Goal: Transaction & Acquisition: Purchase product/service

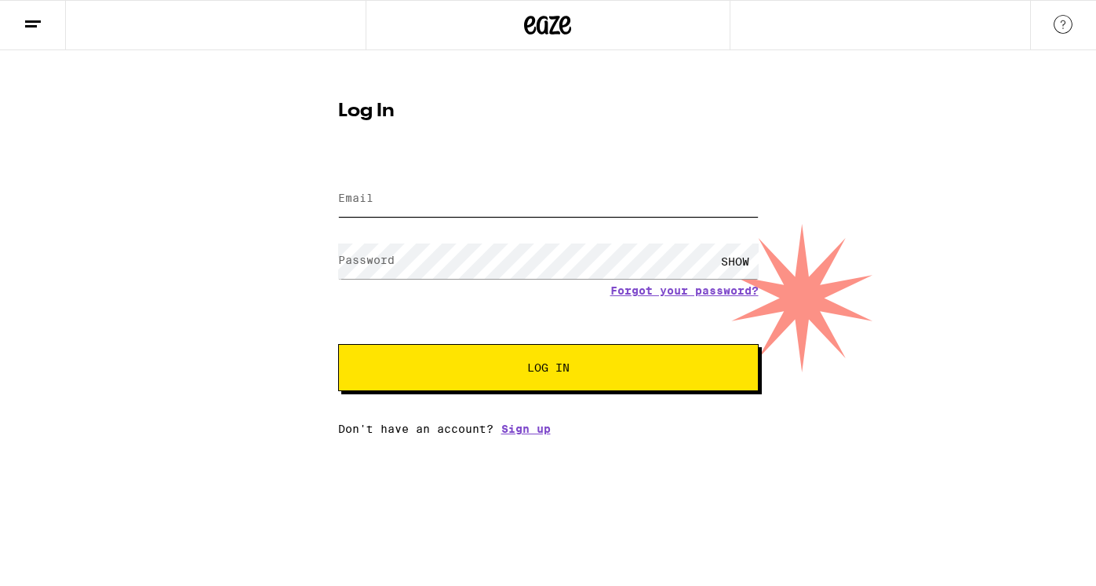
type input "[EMAIL_ADDRESS][DOMAIN_NAME]"
click at [567, 369] on span "Log In" at bounding box center [548, 367] width 42 height 11
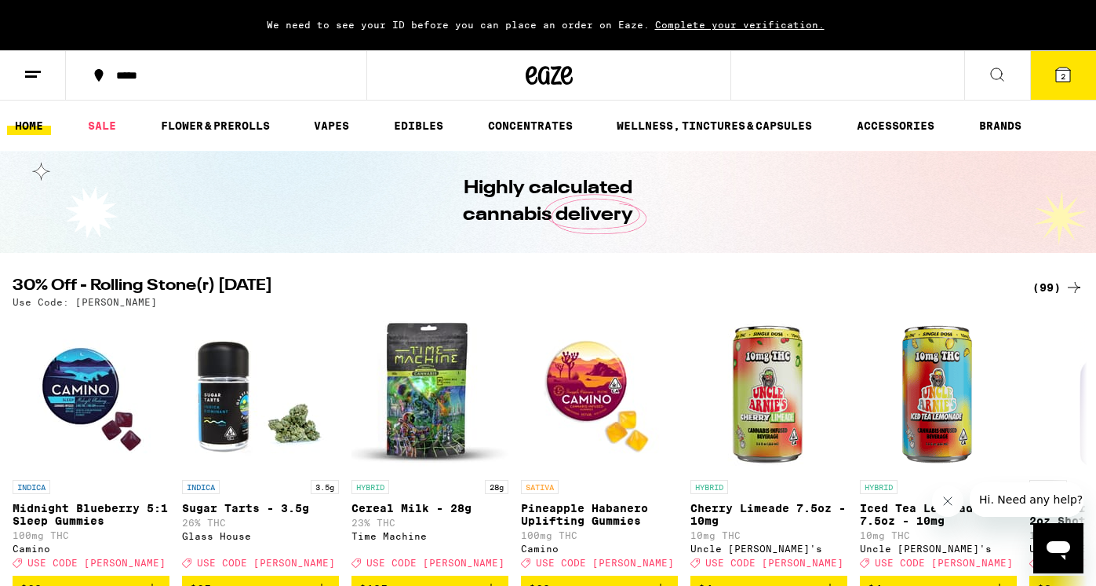
click at [1068, 73] on icon at bounding box center [1063, 74] width 14 height 14
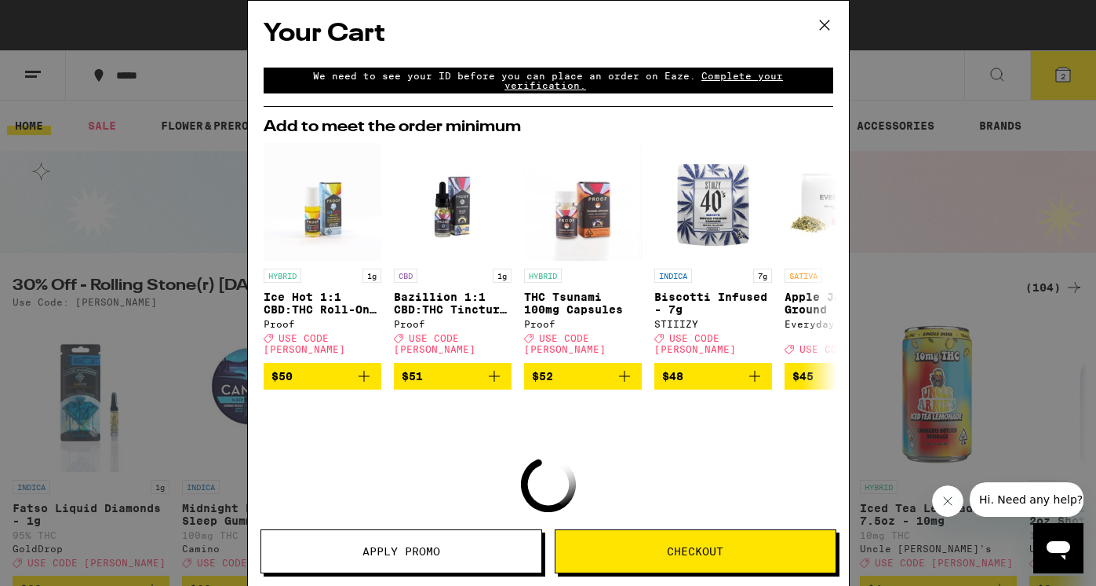
click at [419, 545] on span "Apply Promo" at bounding box center [402, 550] width 78 height 11
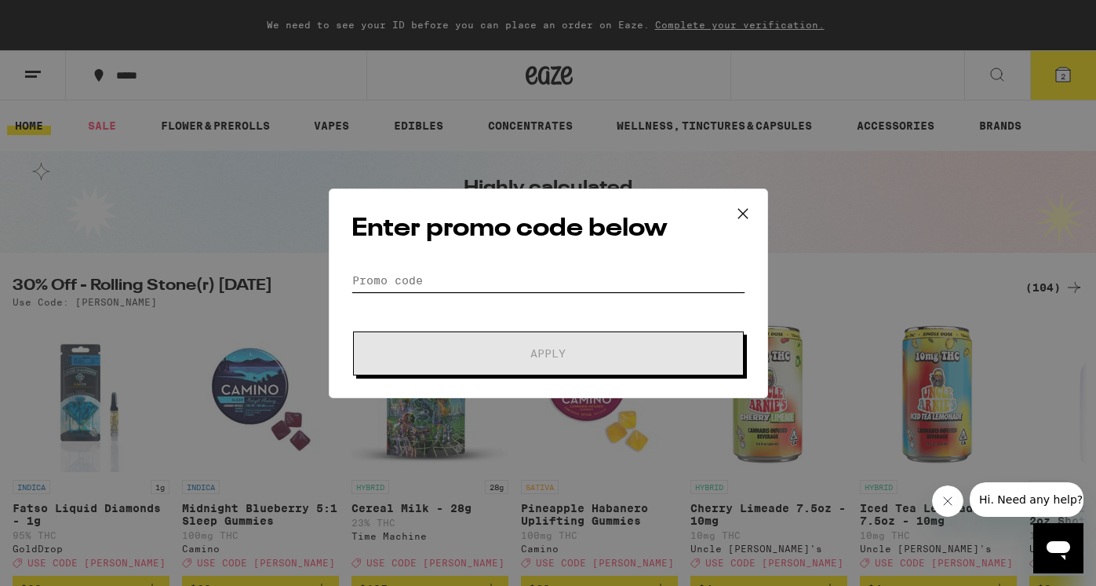
click at [515, 283] on input "Promo Code" at bounding box center [549, 280] width 394 height 24
click at [746, 213] on icon at bounding box center [744, 214] width 24 height 24
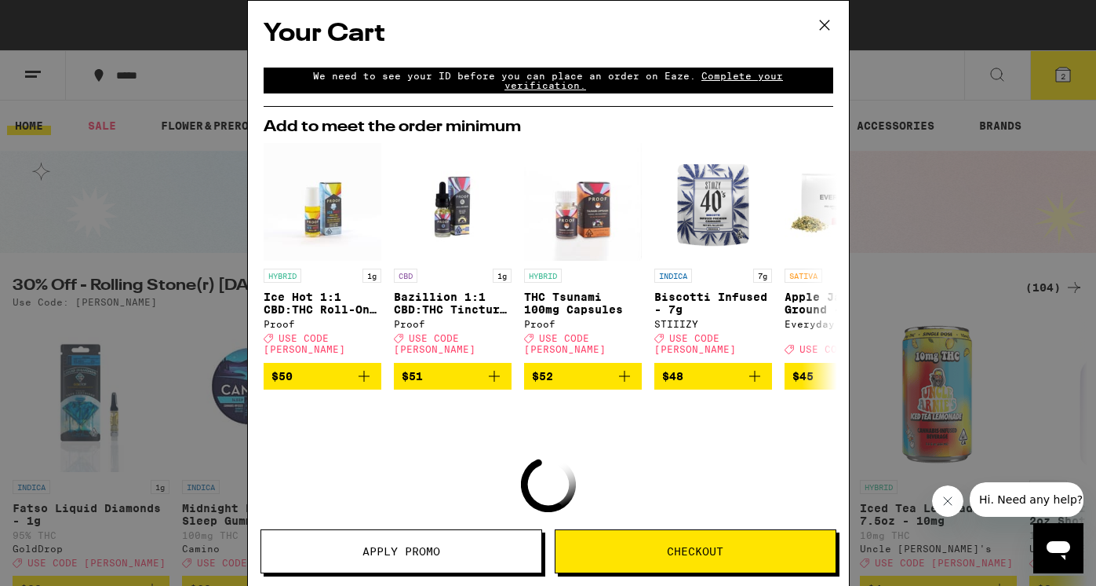
click at [826, 32] on icon at bounding box center [825, 25] width 24 height 24
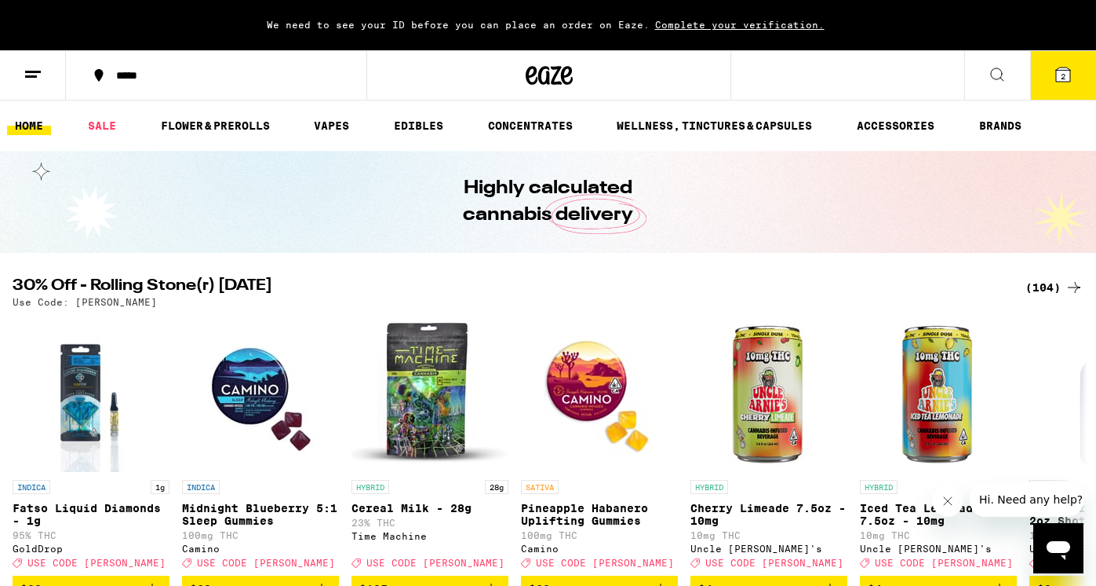
click at [969, 82] on button at bounding box center [998, 75] width 66 height 49
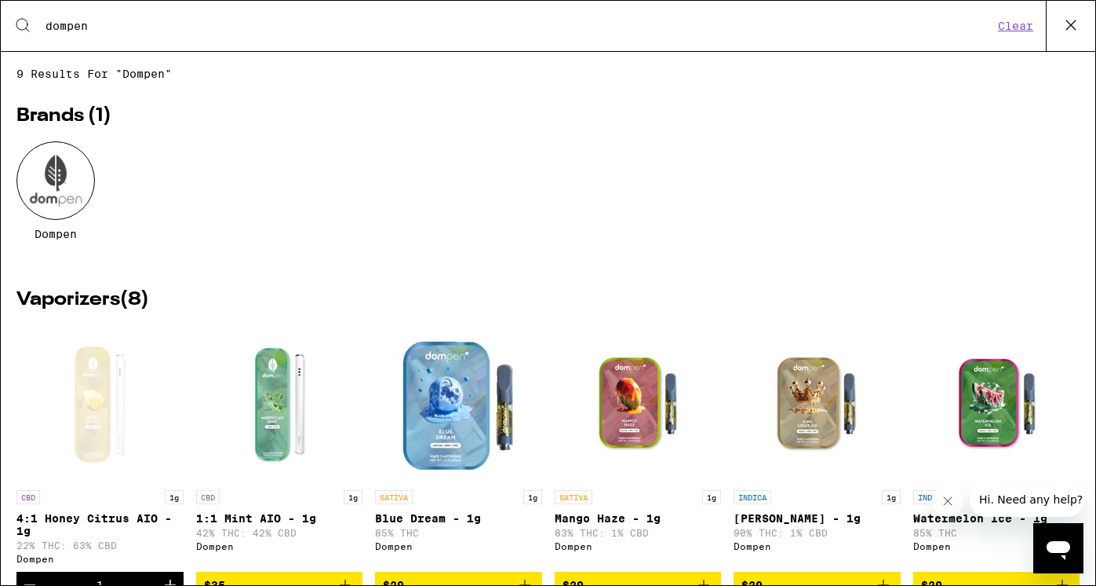
type input "dompen"
click at [103, 407] on div "Open page for 4:1 Honey Citrus AIO - 1g from Dompen" at bounding box center [99, 403] width 157 height 157
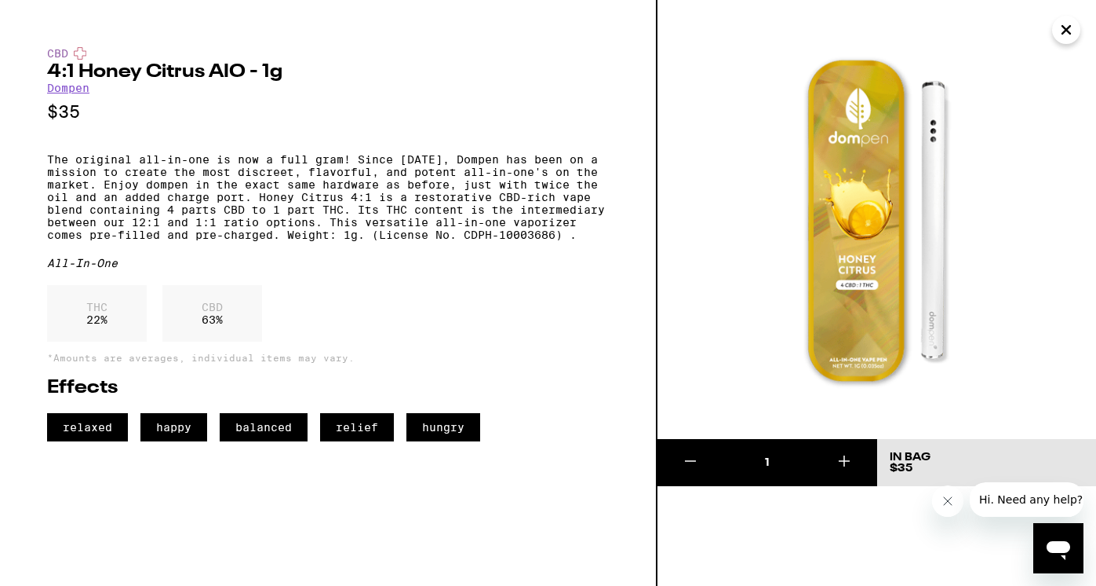
click at [772, 104] on img at bounding box center [877, 219] width 439 height 439
click at [1068, 39] on icon "Close" at bounding box center [1066, 30] width 19 height 24
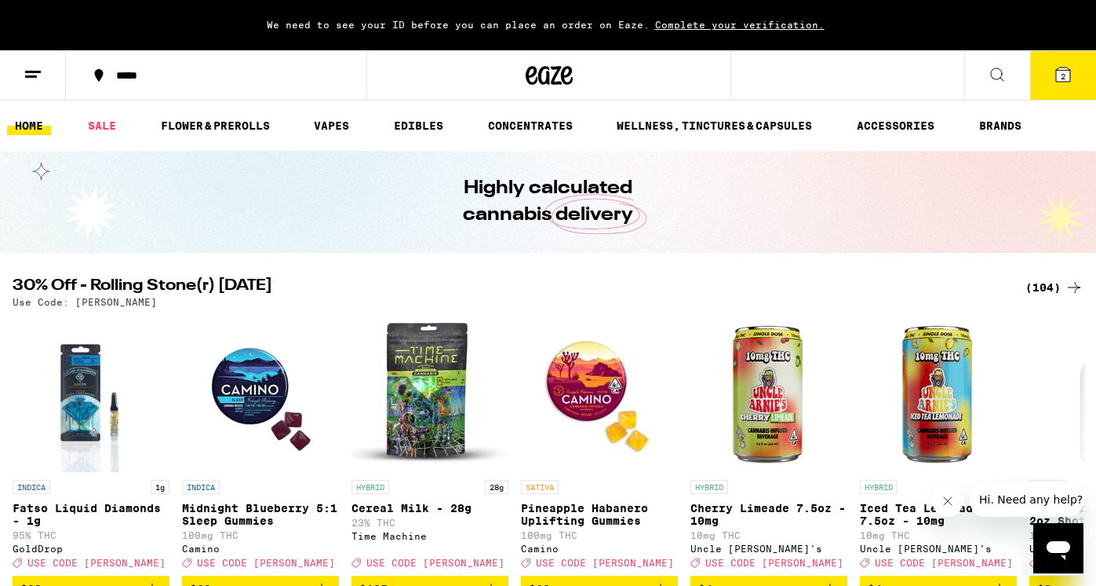
click at [998, 75] on icon at bounding box center [997, 74] width 19 height 19
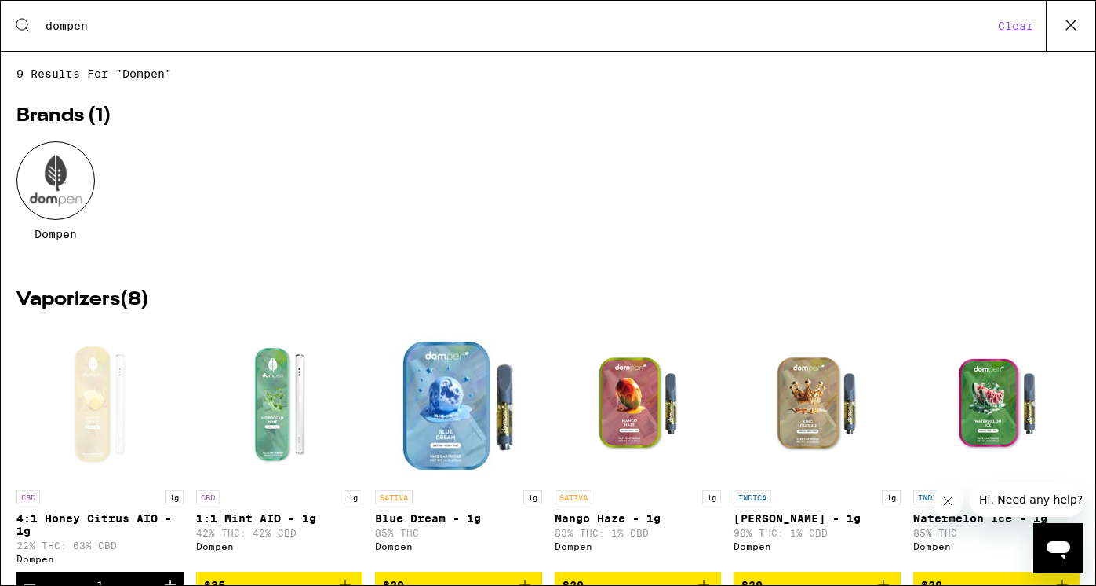
click at [514, 5] on div "Search for Products dompen Clear" at bounding box center [548, 26] width 1095 height 50
click at [494, 24] on input "dompen" at bounding box center [519, 26] width 949 height 14
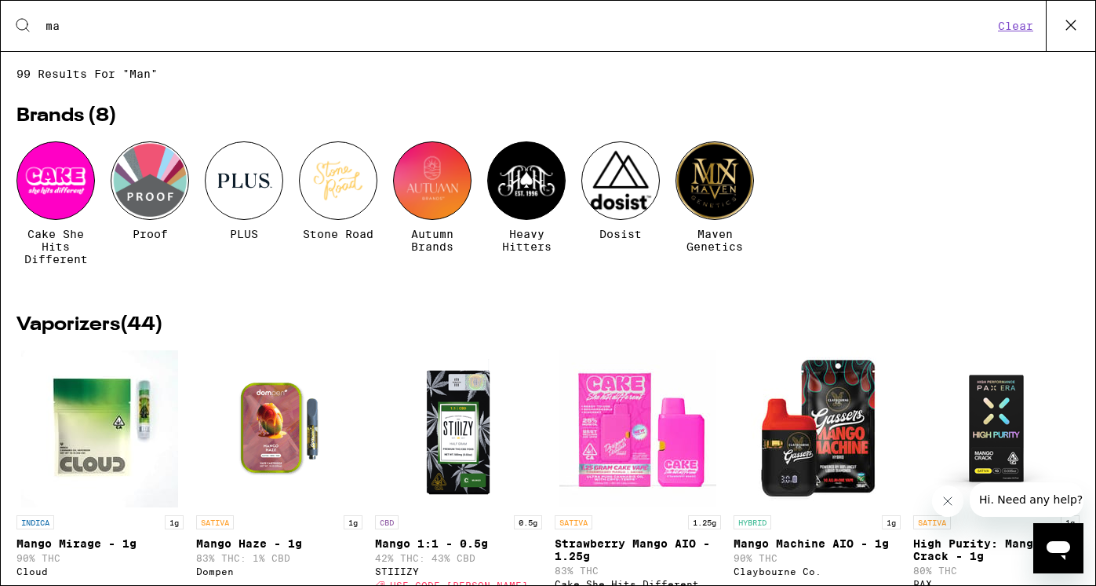
type input "m"
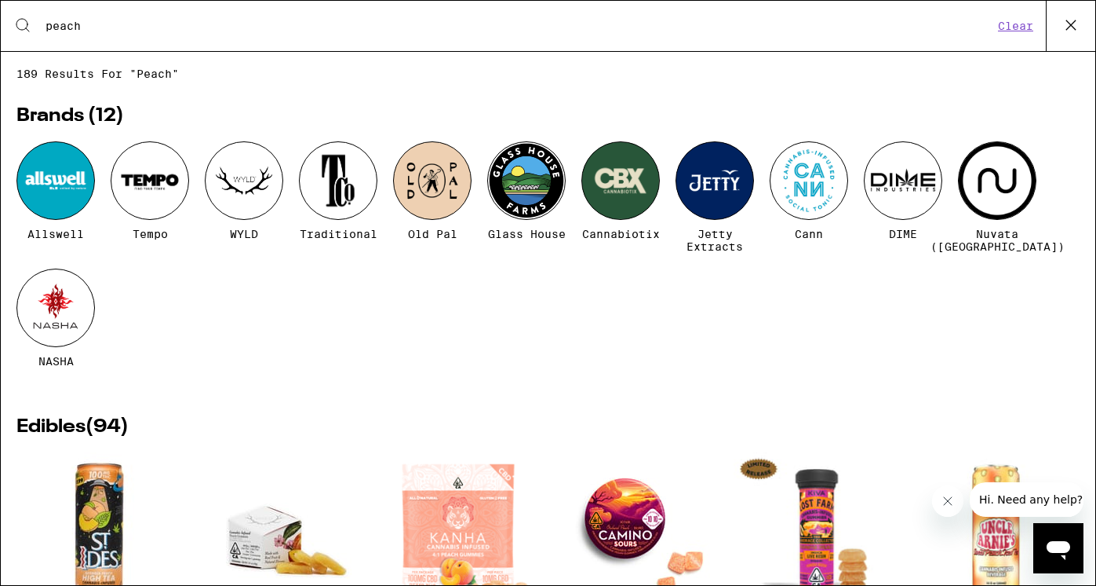
click at [305, 37] on div "Search for Products peach Clear" at bounding box center [548, 26] width 1095 height 50
click at [86, 30] on input "peach" at bounding box center [519, 26] width 949 height 14
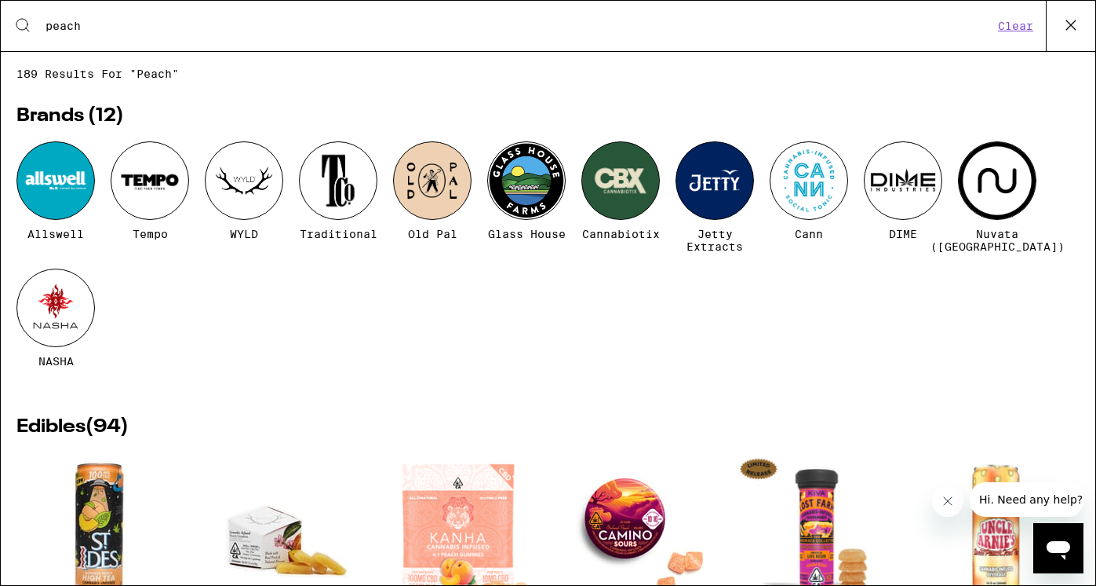
click at [86, 30] on input "peach" at bounding box center [519, 26] width 949 height 14
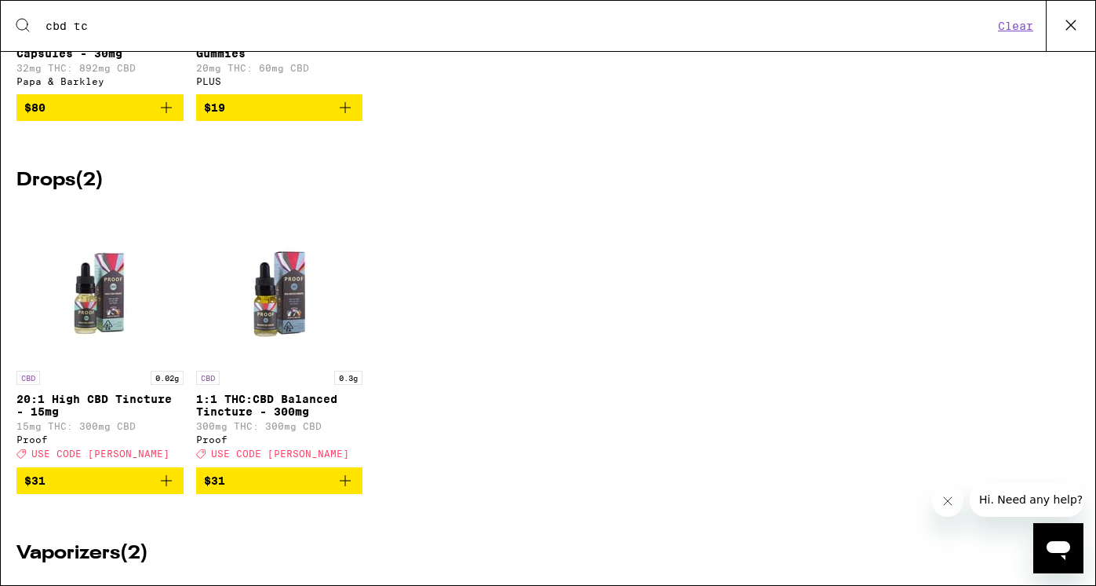
scroll to position [586, 0]
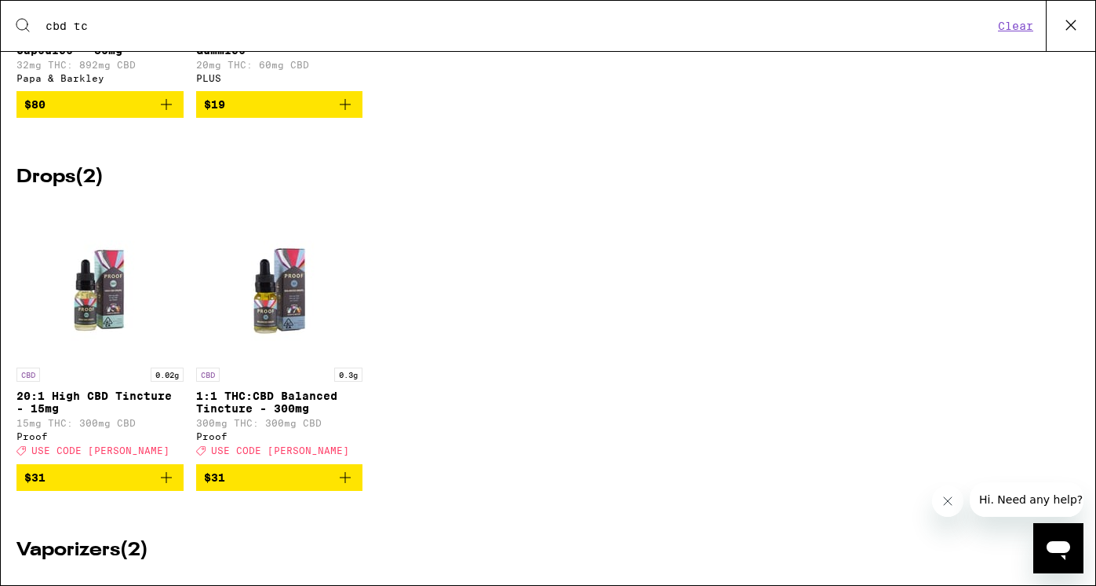
click at [107, 35] on div "Search for Products cbd tc Clear" at bounding box center [548, 26] width 1095 height 50
click at [71, 26] on input "cbd tc" at bounding box center [519, 26] width 949 height 14
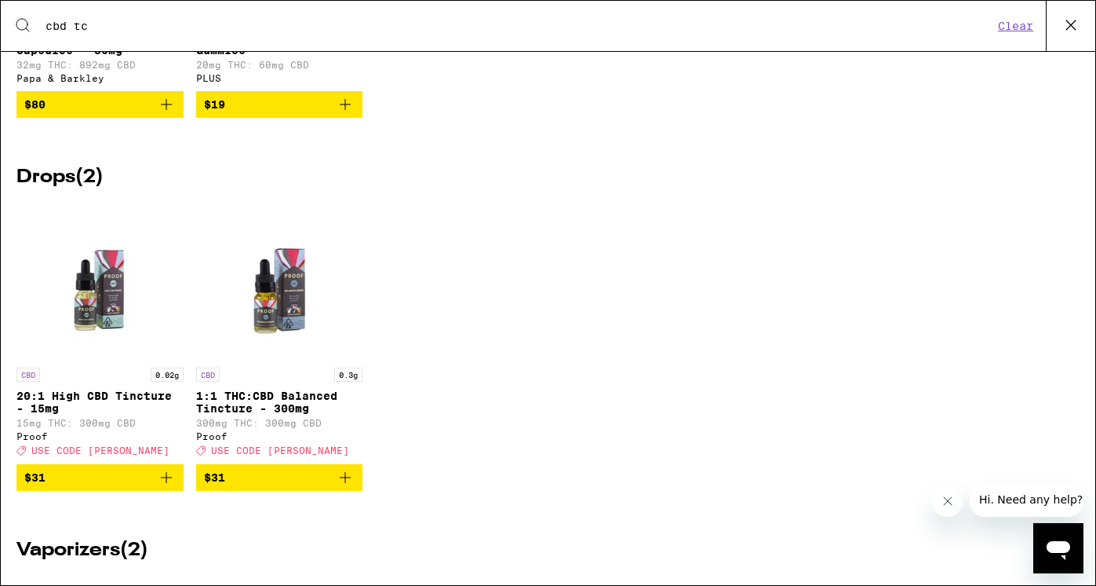
click at [71, 26] on input "cbd tc" at bounding box center [519, 26] width 949 height 14
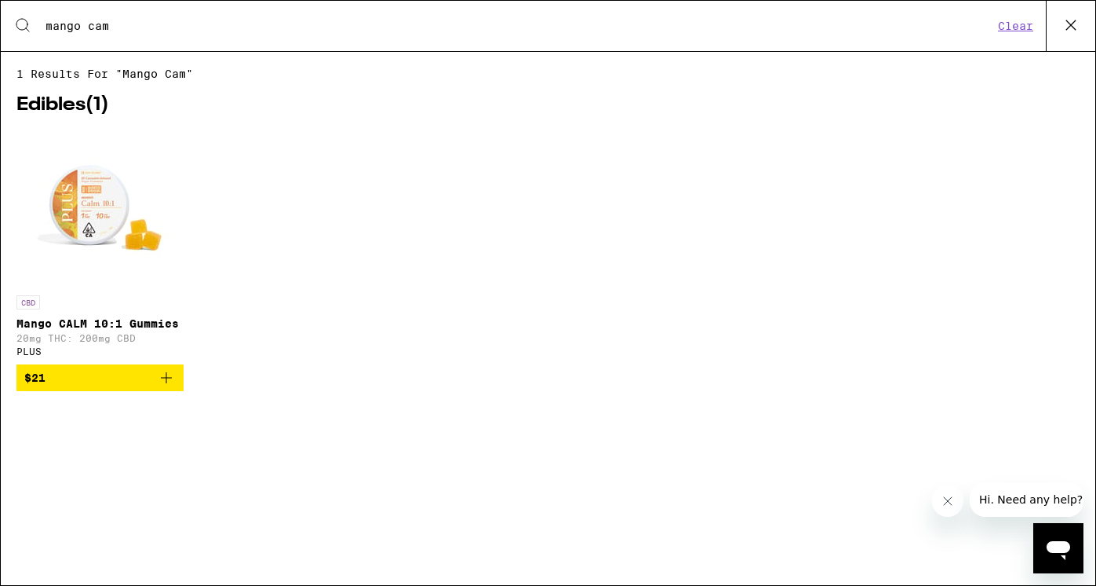
scroll to position [0, 0]
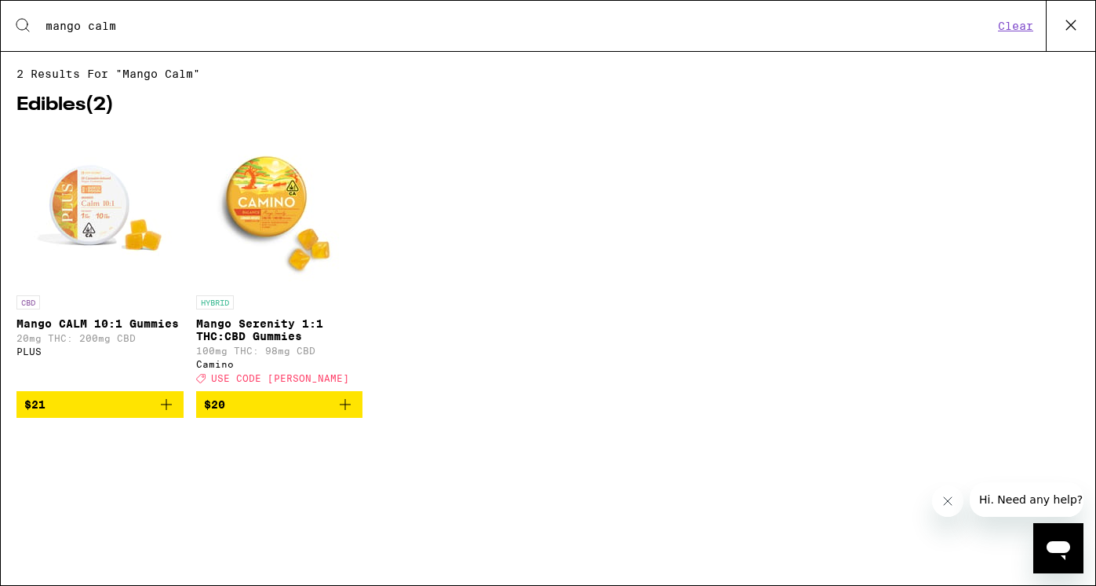
type input "mango calm"
click at [48, 414] on span "$21" at bounding box center [99, 404] width 151 height 19
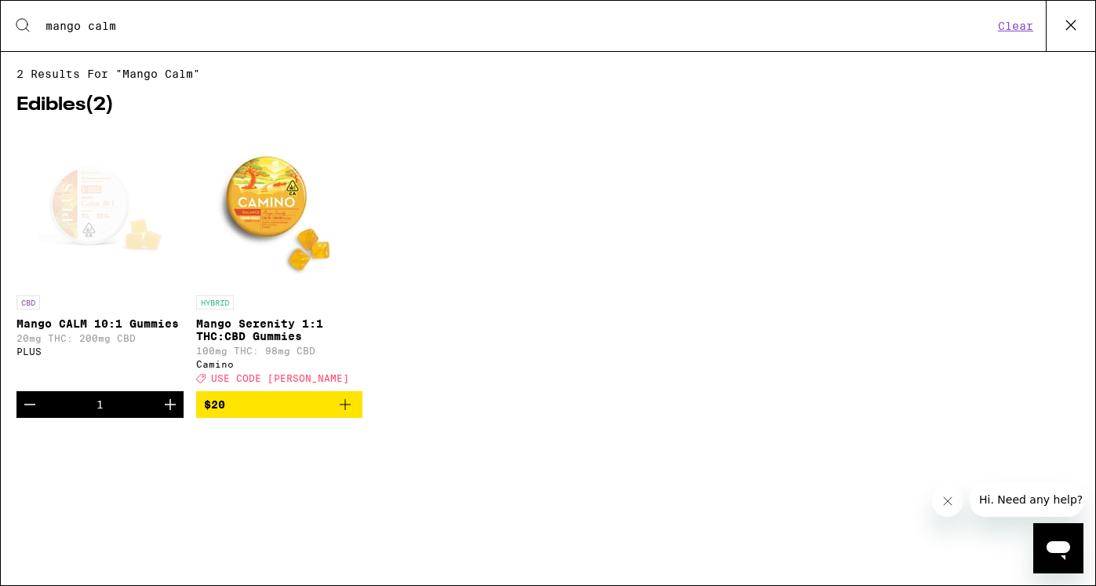
click at [1067, 22] on icon at bounding box center [1072, 25] width 24 height 24
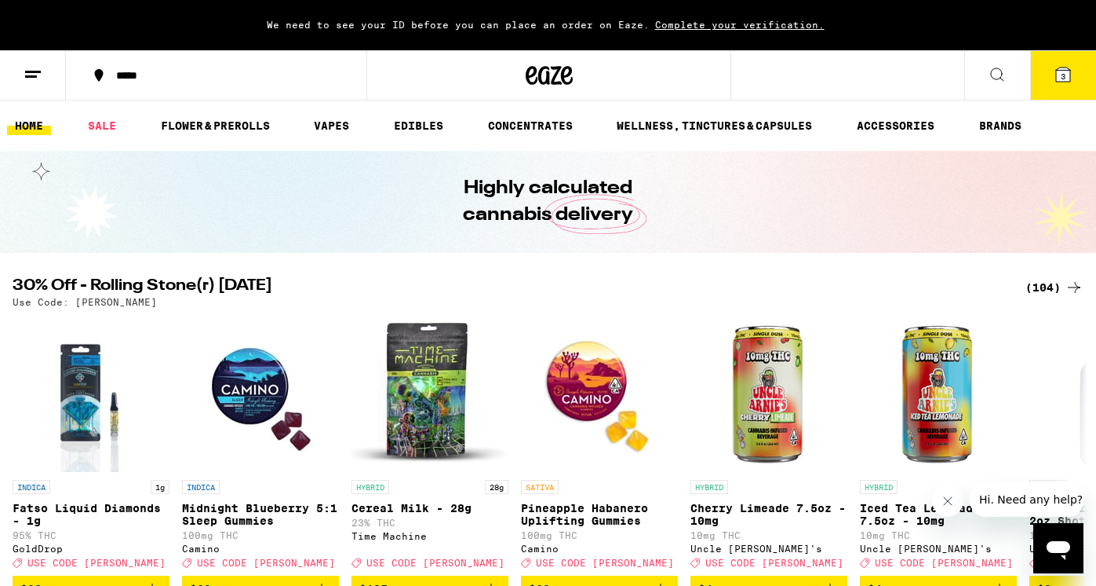
click at [1067, 76] on icon at bounding box center [1063, 74] width 14 height 14
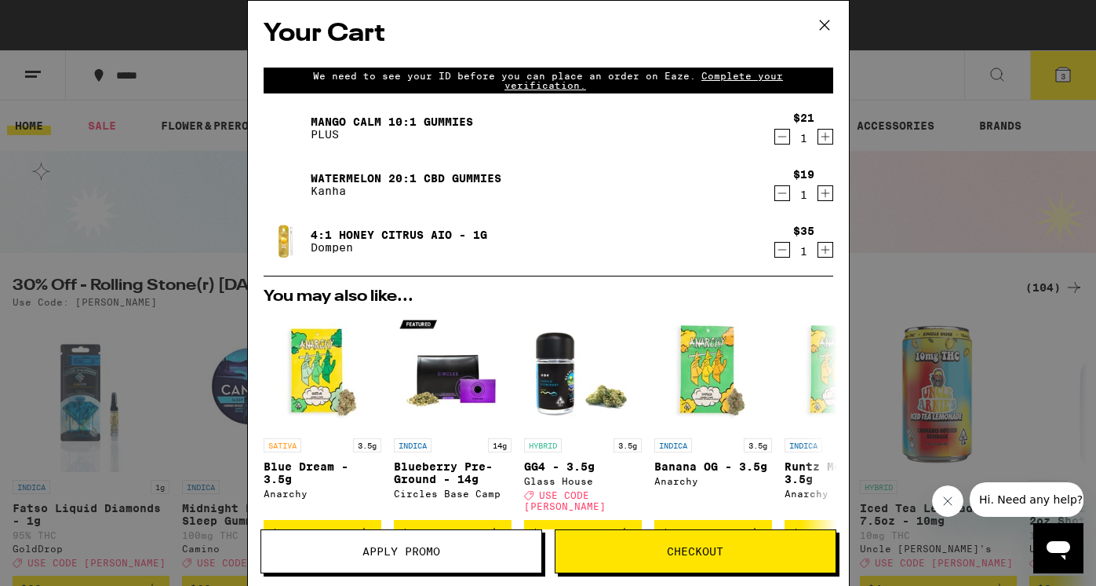
click at [784, 198] on icon "Decrement" at bounding box center [782, 193] width 14 height 19
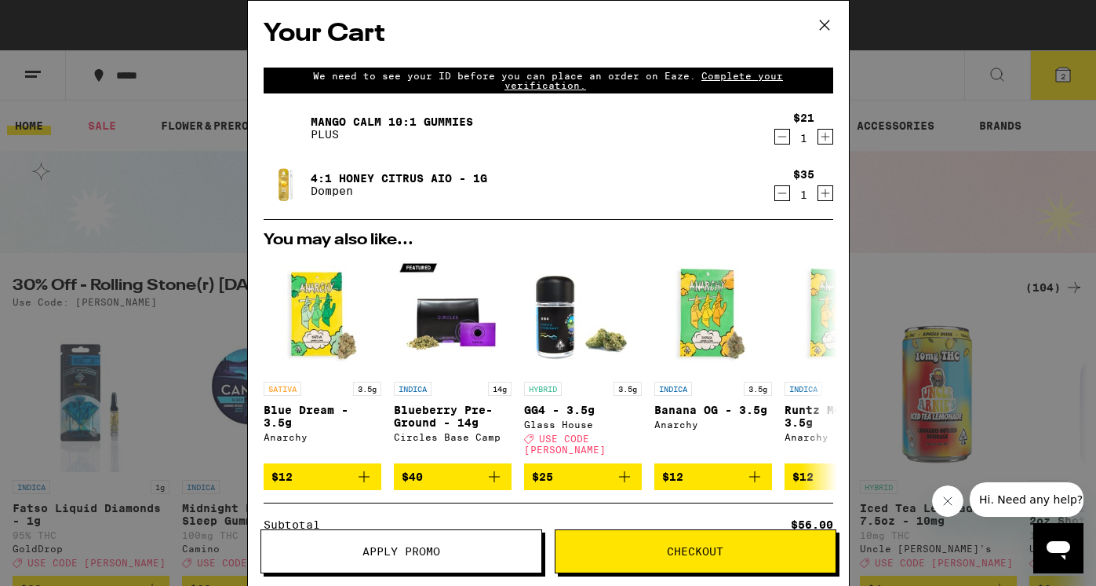
click at [702, 556] on span "Checkout" at bounding box center [695, 550] width 57 height 11
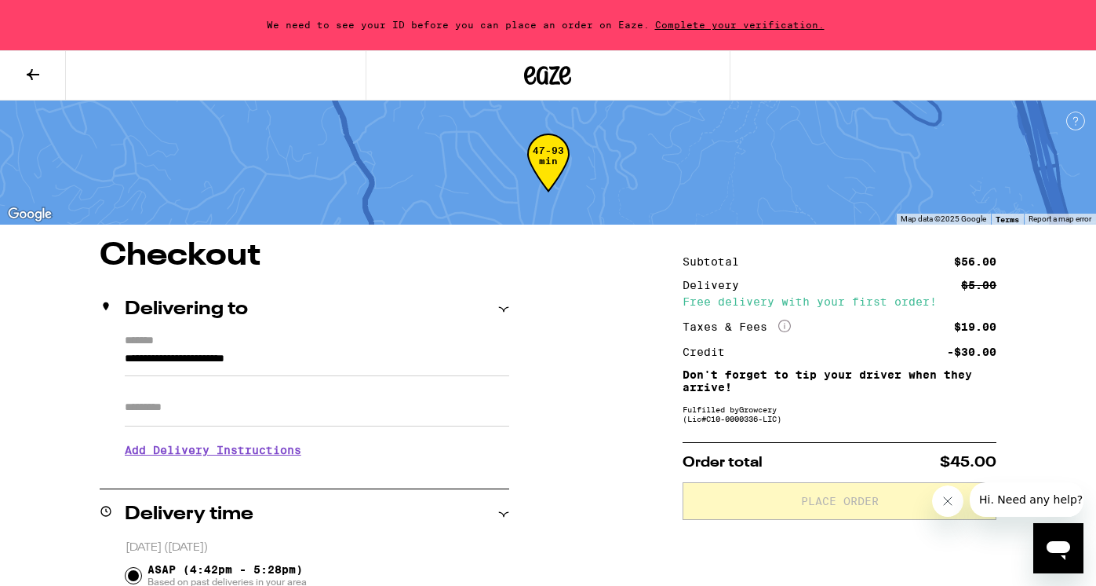
click at [144, 358] on input "**********" at bounding box center [317, 362] width 385 height 27
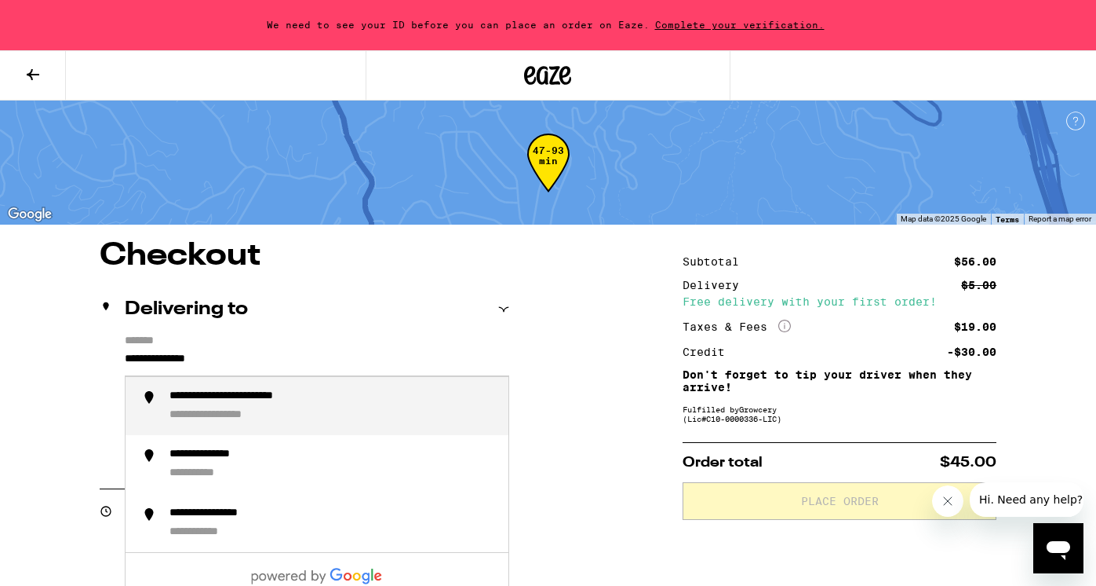
click at [225, 423] on div "**********" at bounding box center [234, 415] width 128 height 15
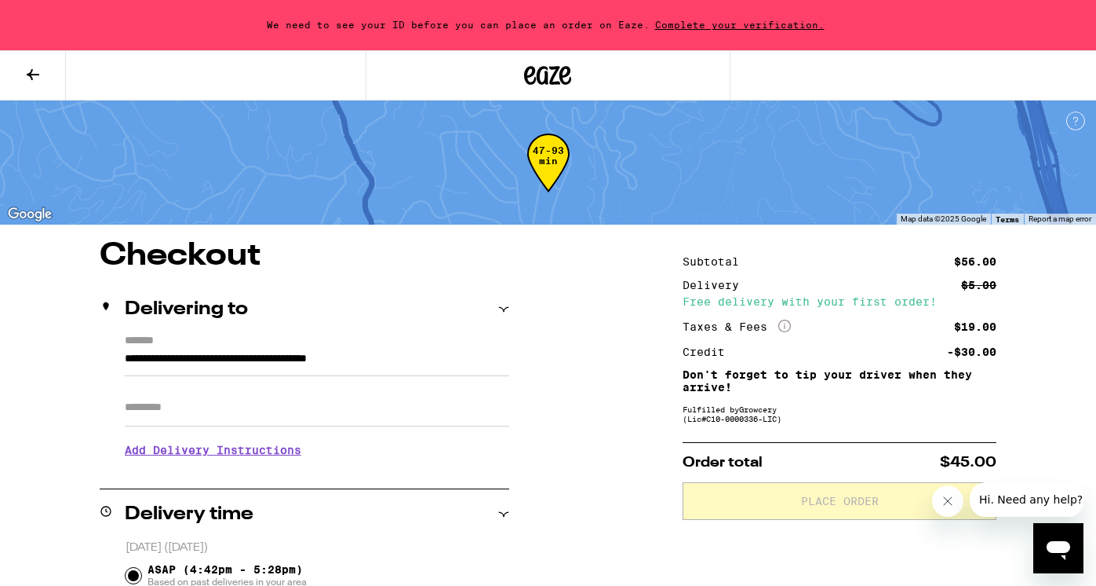
type input "**********"
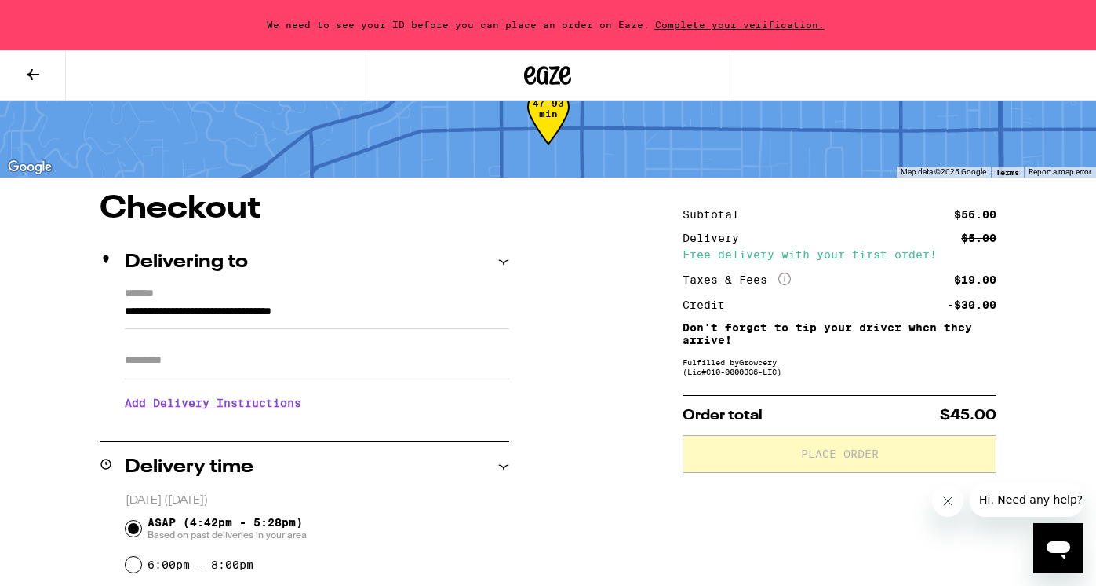
scroll to position [59, 0]
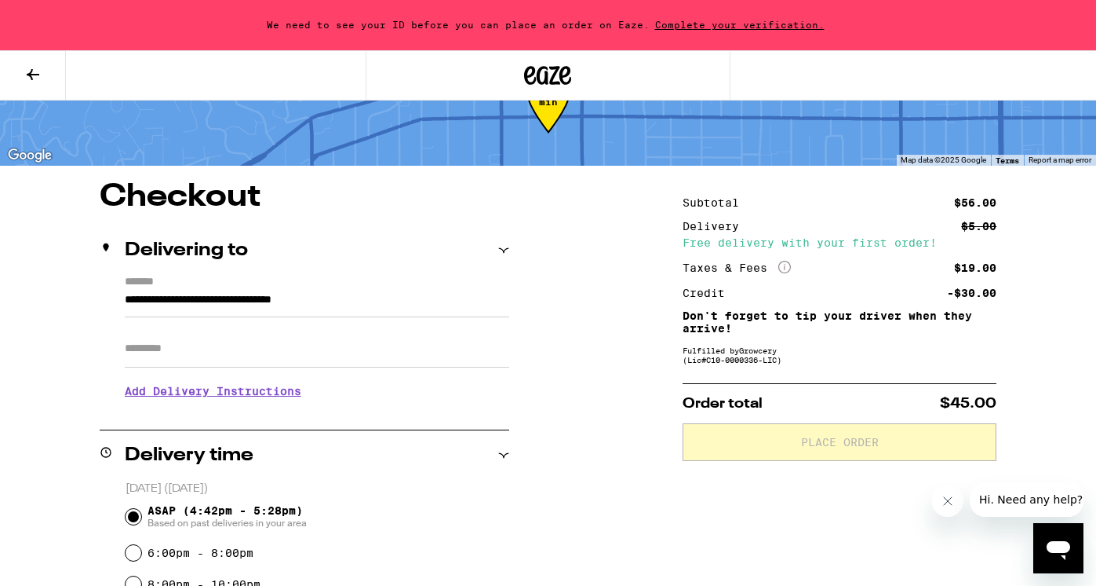
click at [218, 351] on input "Apt/Suite" at bounding box center [317, 349] width 385 height 38
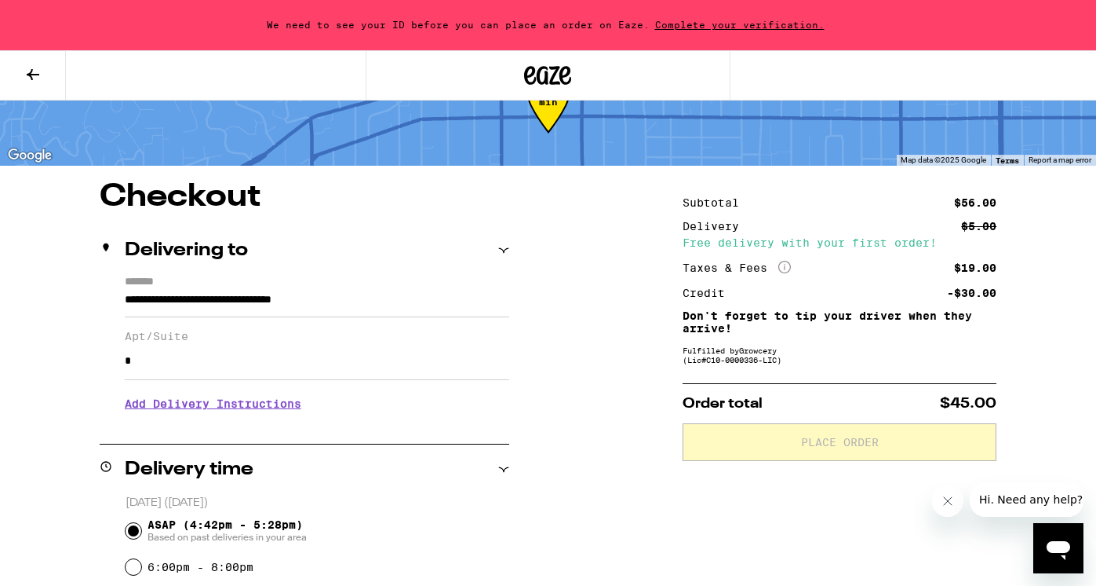
type input "*"
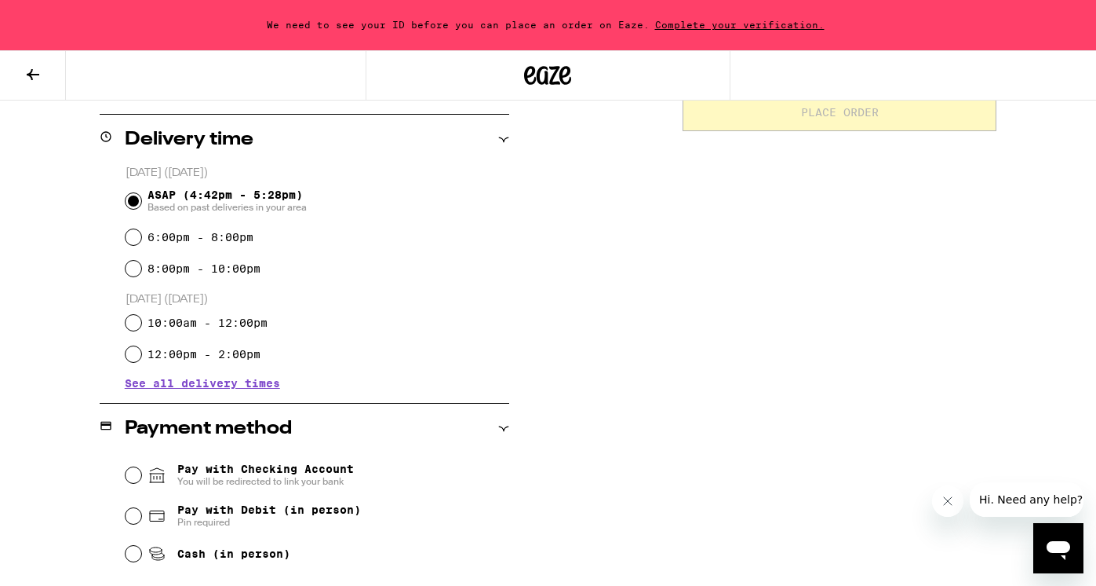
scroll to position [438, 0]
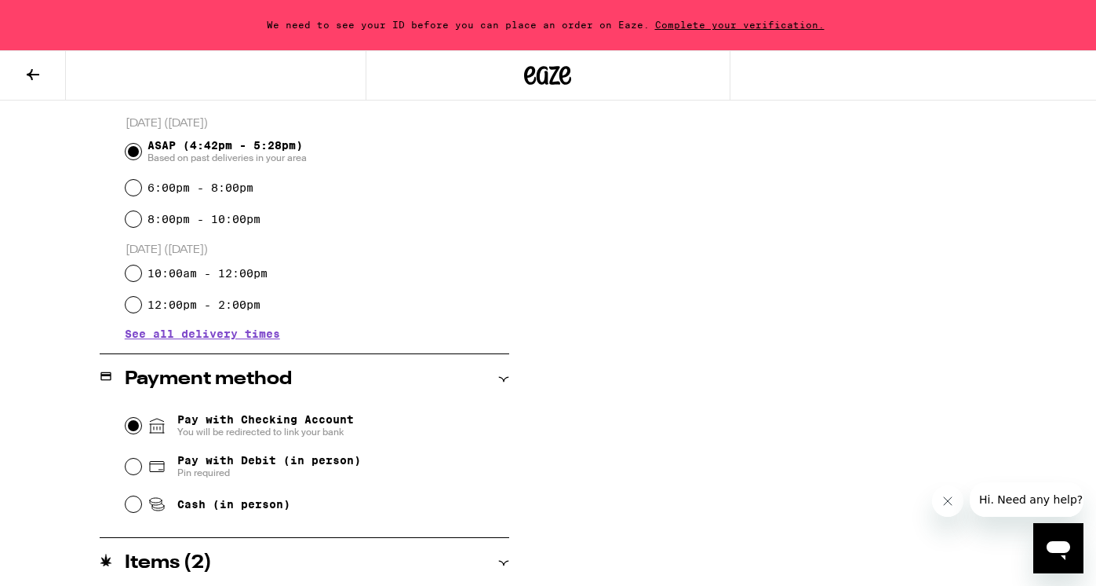
click at [133, 428] on input "Pay with Checking Account You will be redirected to link your bank" at bounding box center [134, 426] width 16 height 16
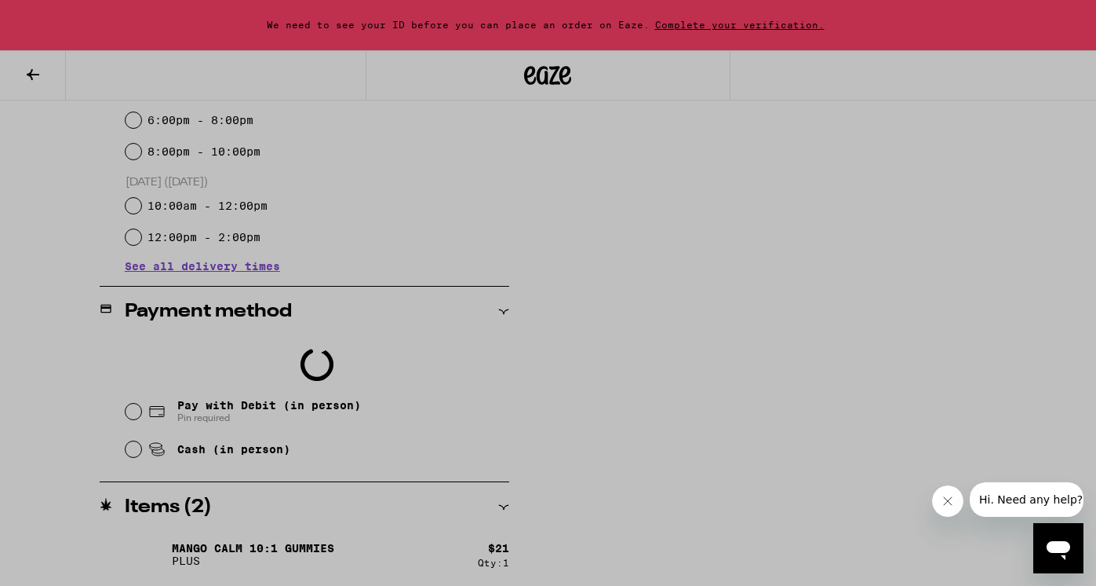
scroll to position [515, 0]
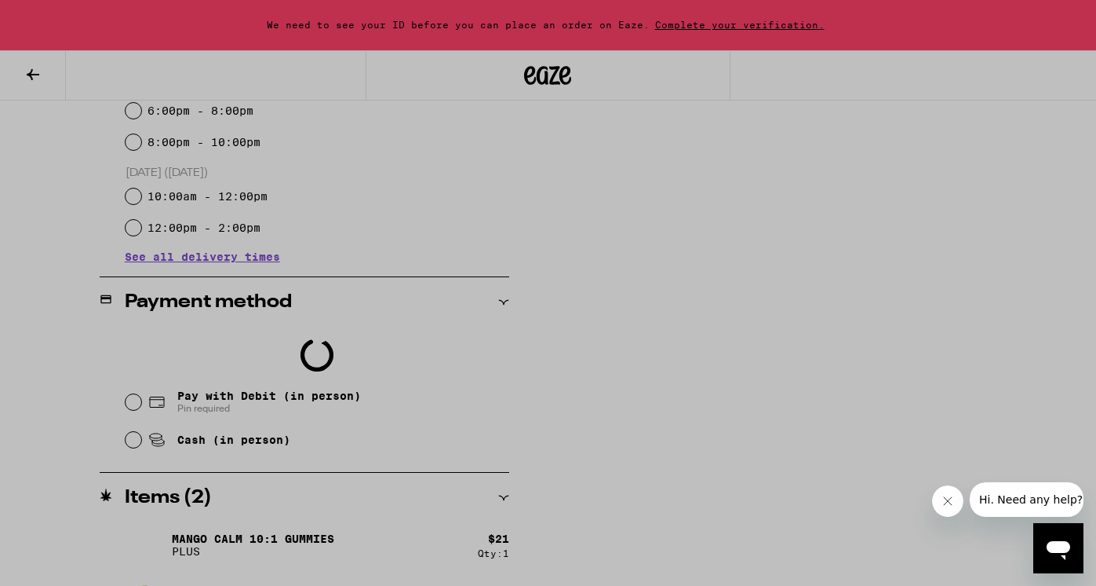
click at [867, 308] on div at bounding box center [548, 293] width 1096 height 586
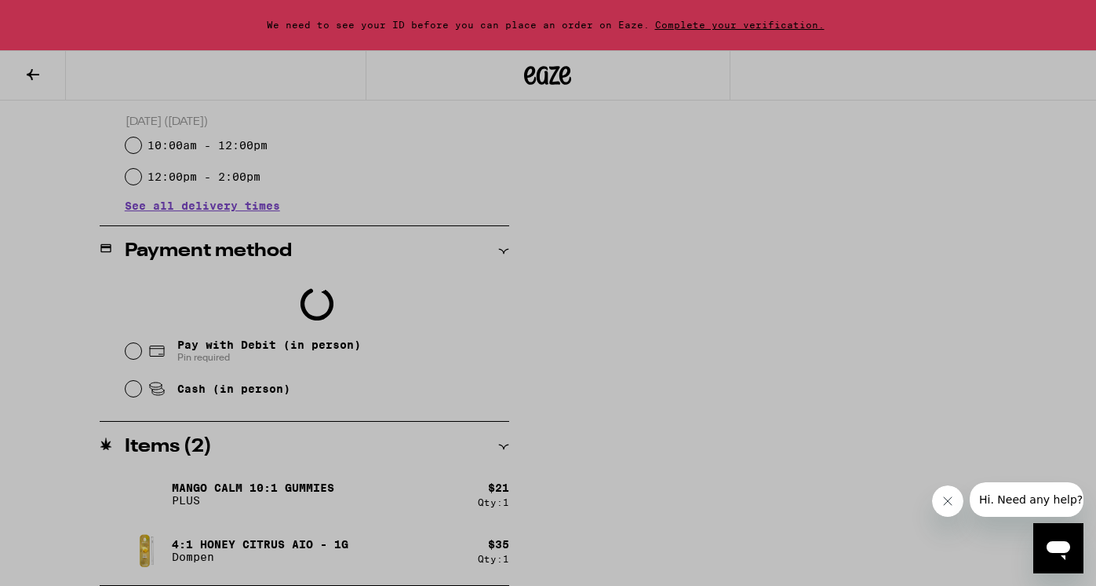
click at [671, 77] on div at bounding box center [548, 293] width 1096 height 586
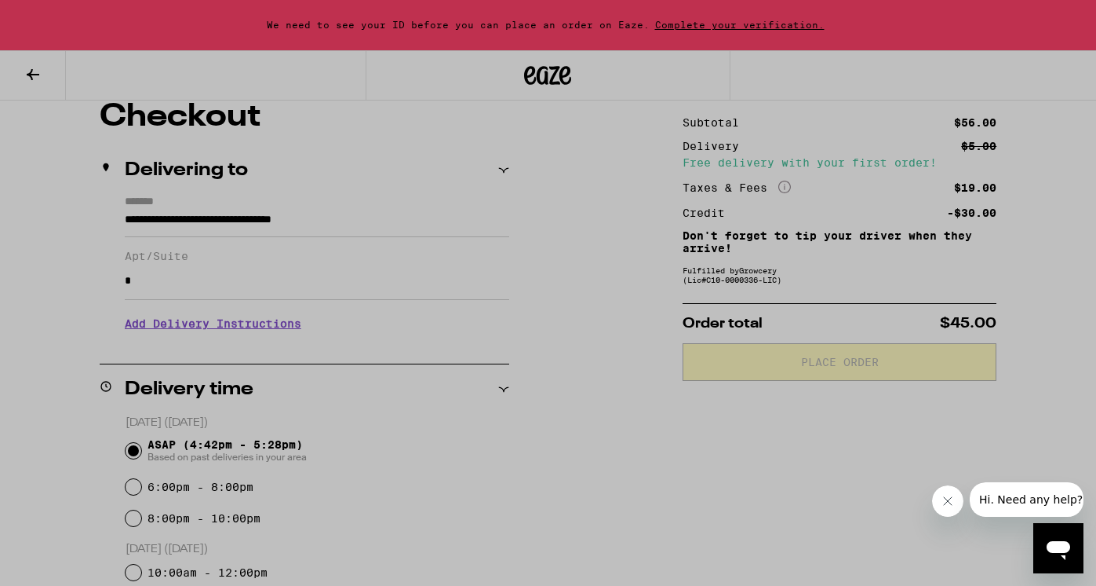
scroll to position [0, 0]
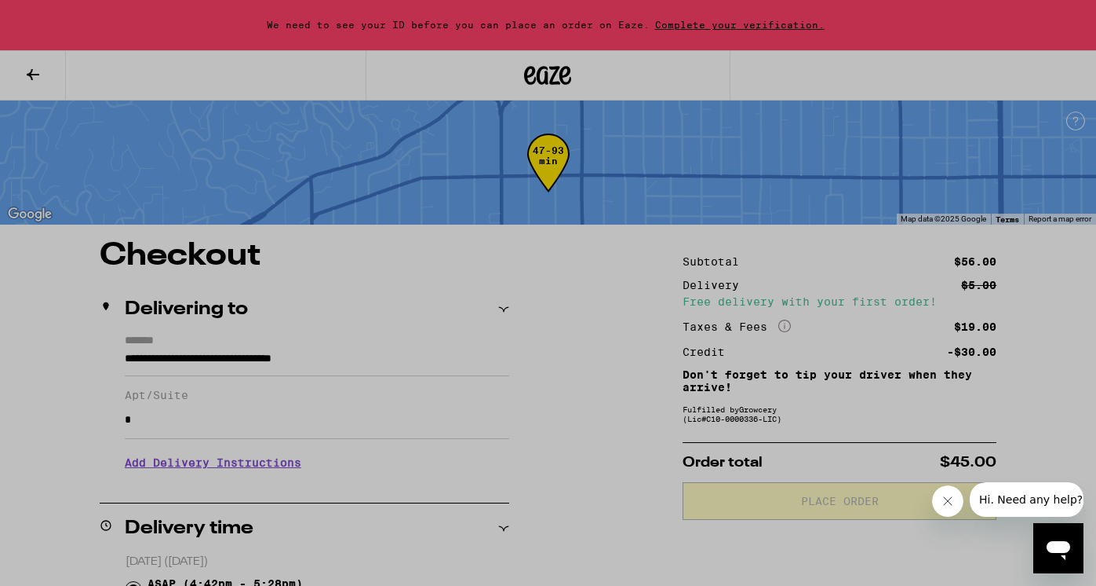
click at [823, 67] on div at bounding box center [548, 293] width 1096 height 586
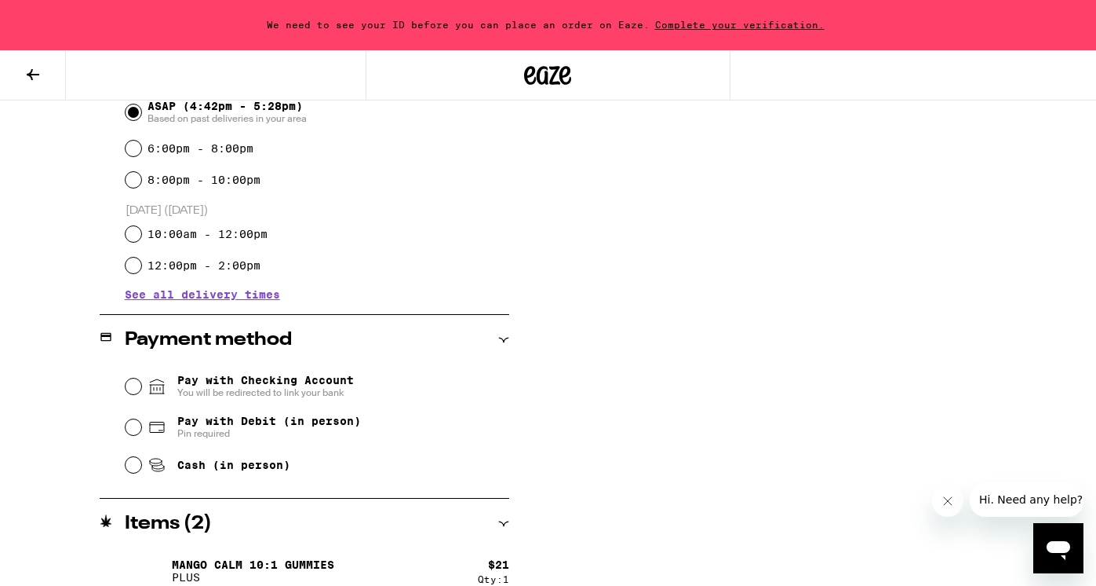
scroll to position [502, 0]
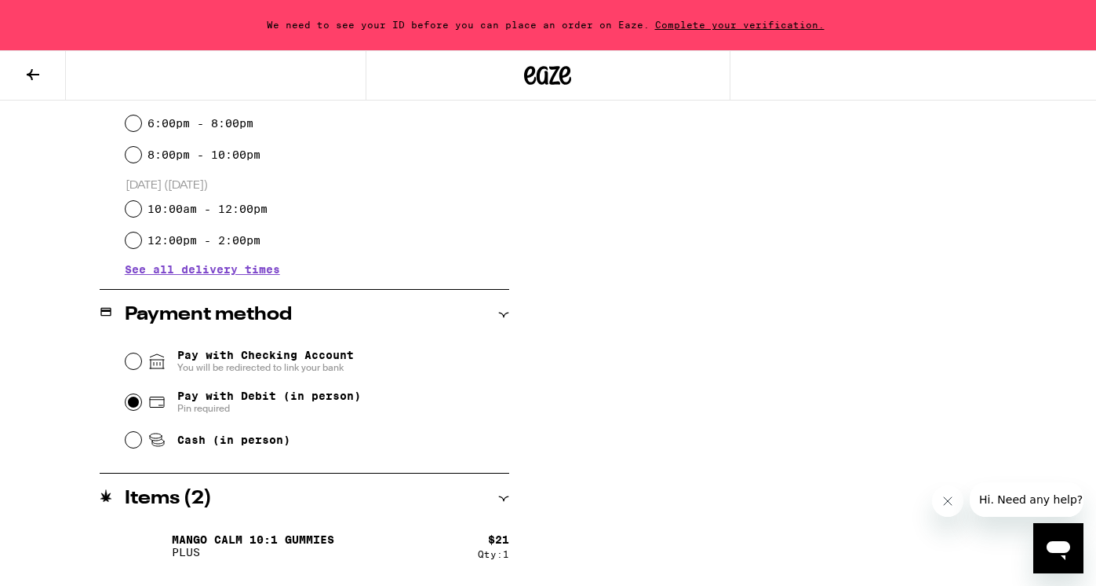
click at [135, 405] on input "Pay with Debit (in person) Pin required" at bounding box center [134, 402] width 16 height 16
radio input "true"
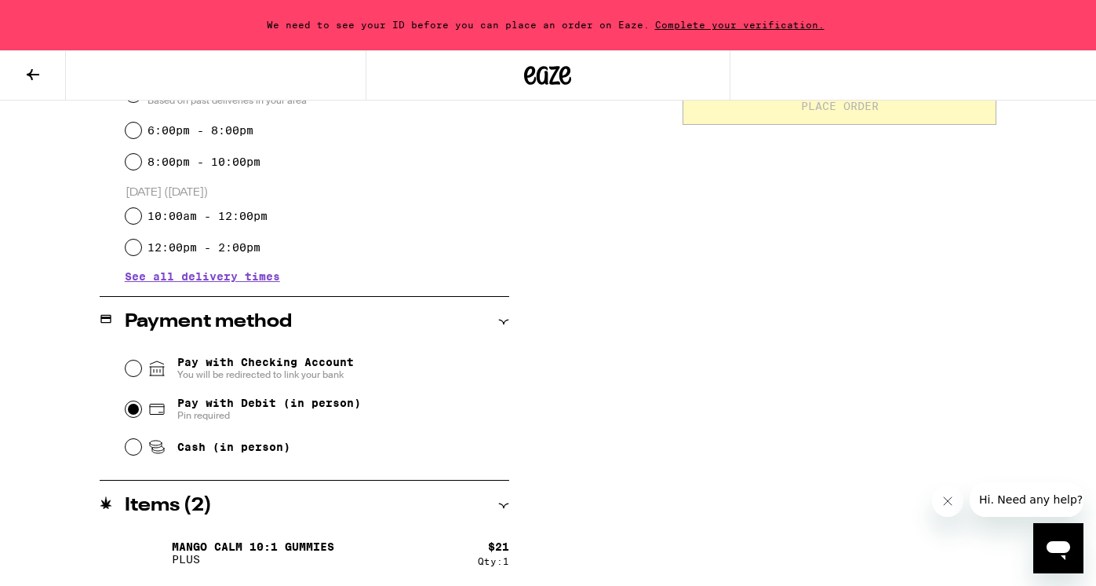
scroll to position [494, 0]
click at [137, 451] on input "Cash (in person)" at bounding box center [134, 448] width 16 height 16
radio input "true"
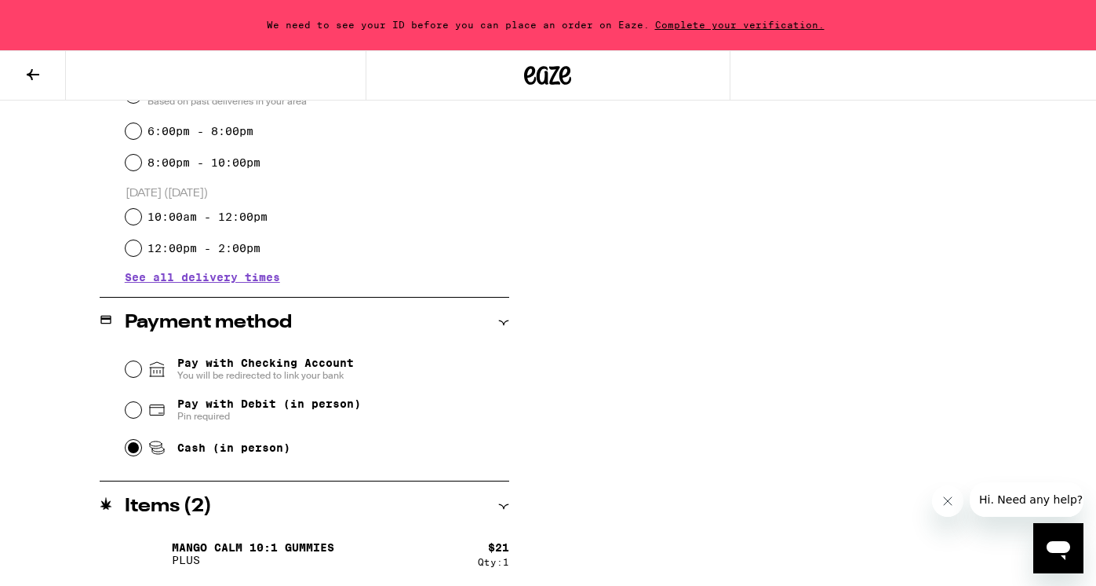
scroll to position [0, 0]
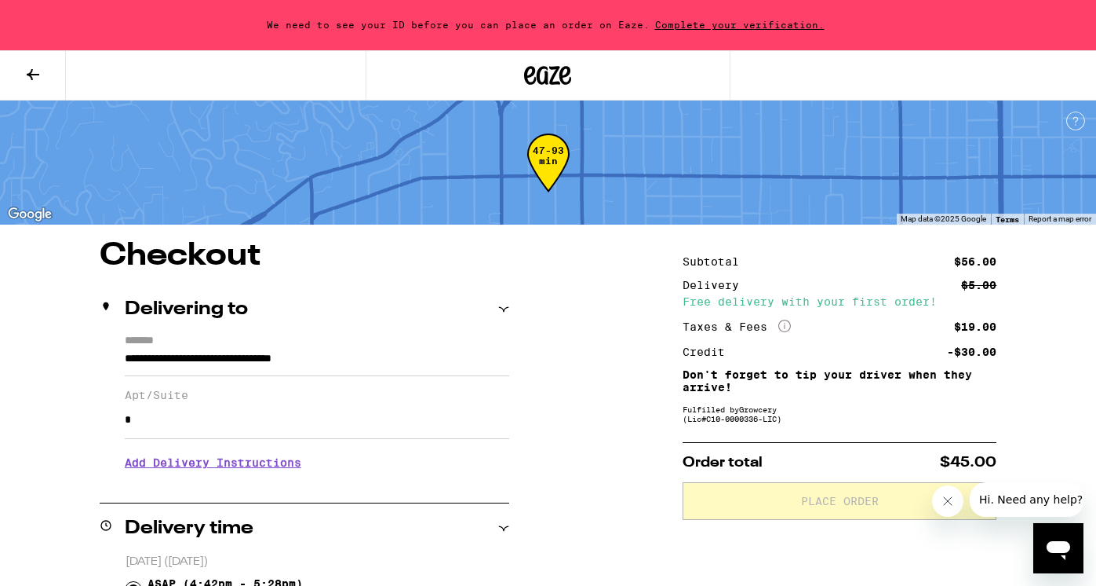
click at [710, 26] on span "Complete your verification." at bounding box center [740, 25] width 181 height 10
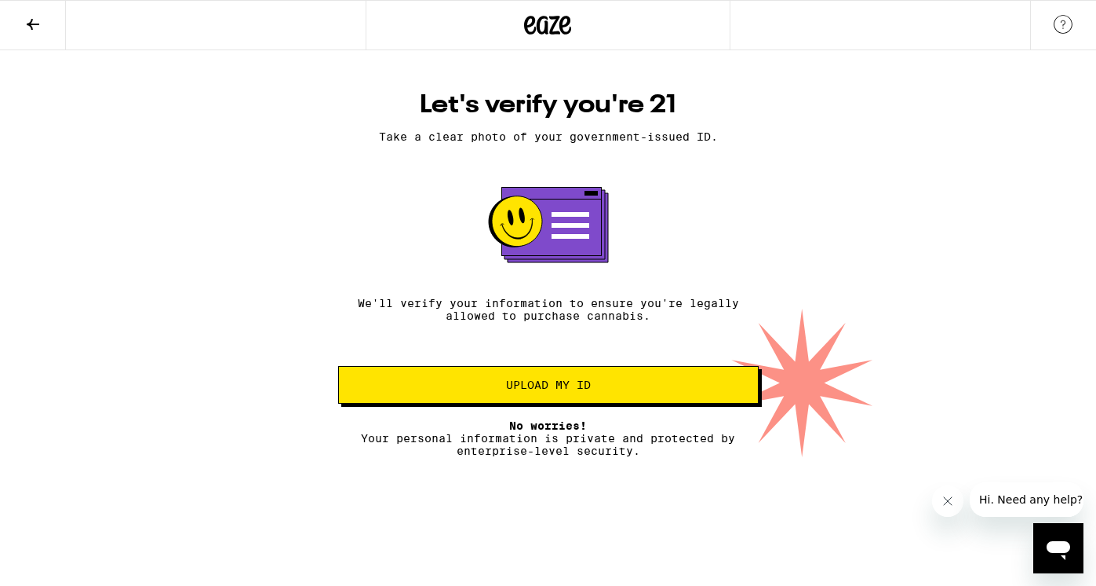
click at [663, 389] on span "Upload my ID" at bounding box center [549, 384] width 394 height 11
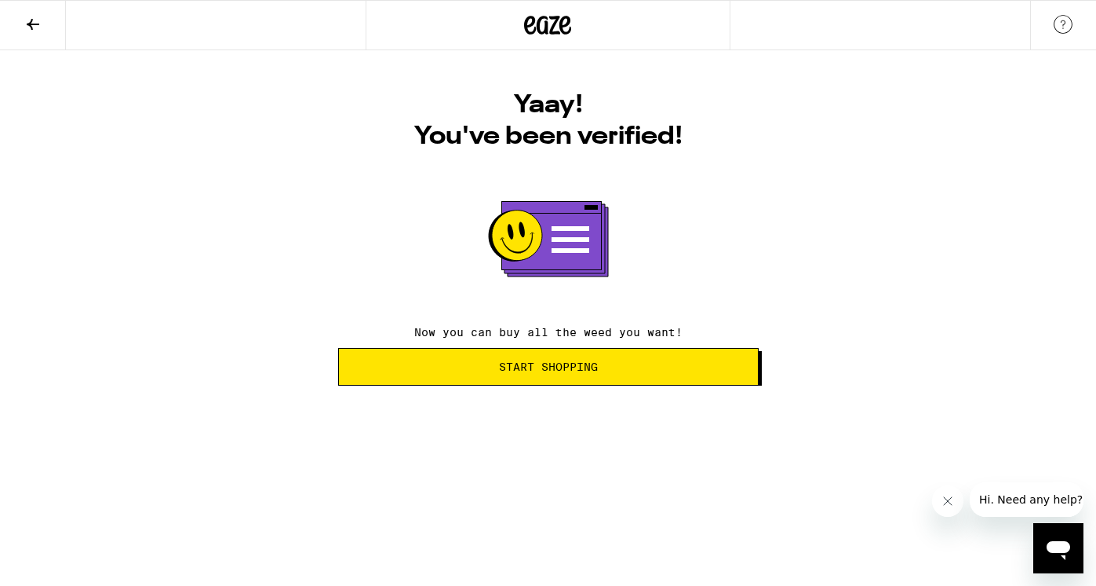
click at [546, 372] on span "Start Shopping" at bounding box center [548, 366] width 99 height 11
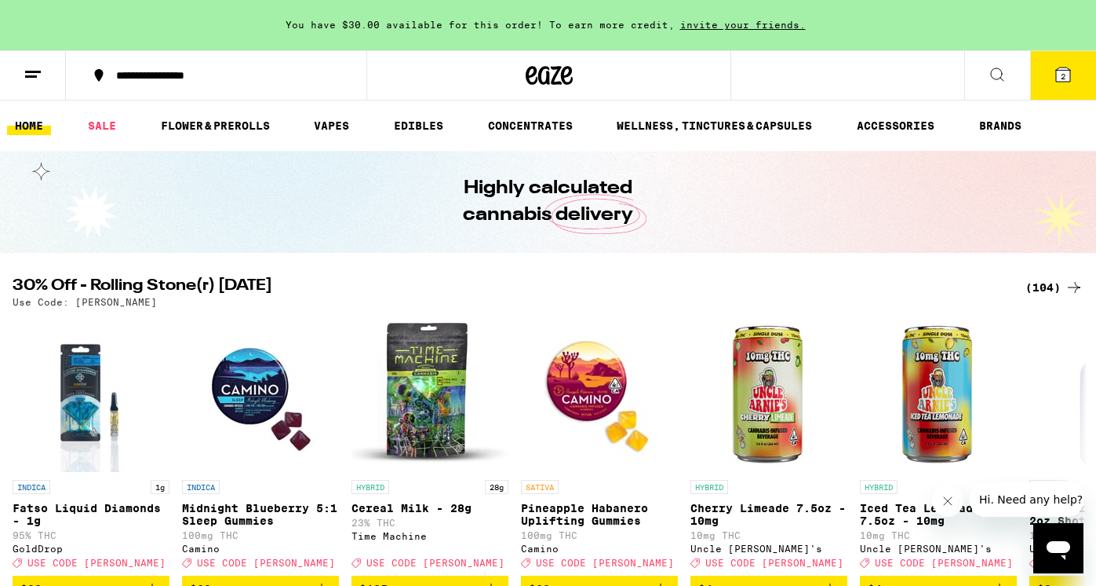
click at [1056, 78] on icon at bounding box center [1063, 74] width 14 height 14
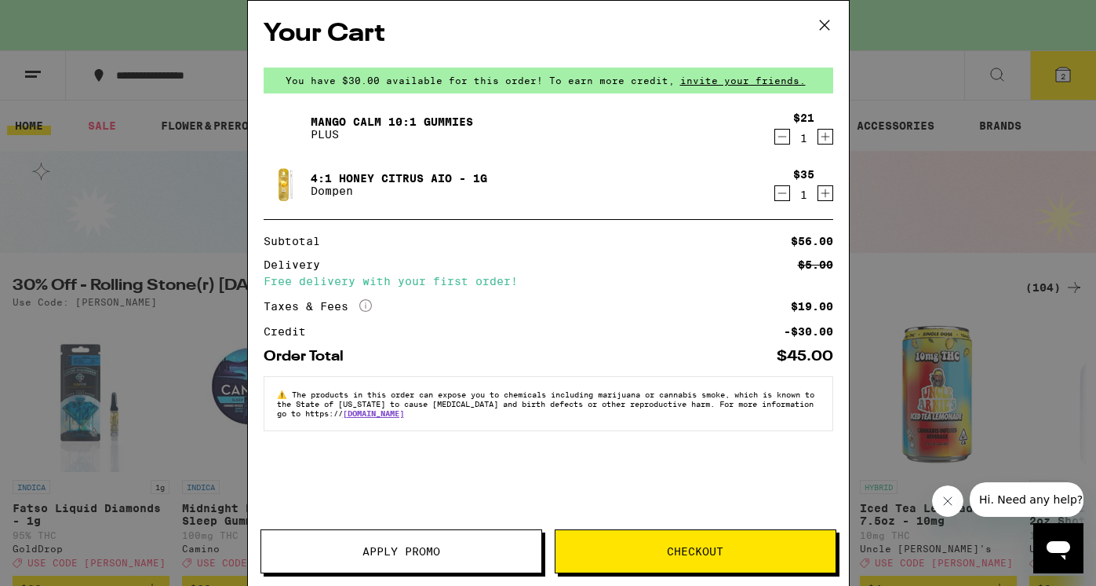
click at [703, 545] on span "Checkout" at bounding box center [695, 550] width 57 height 11
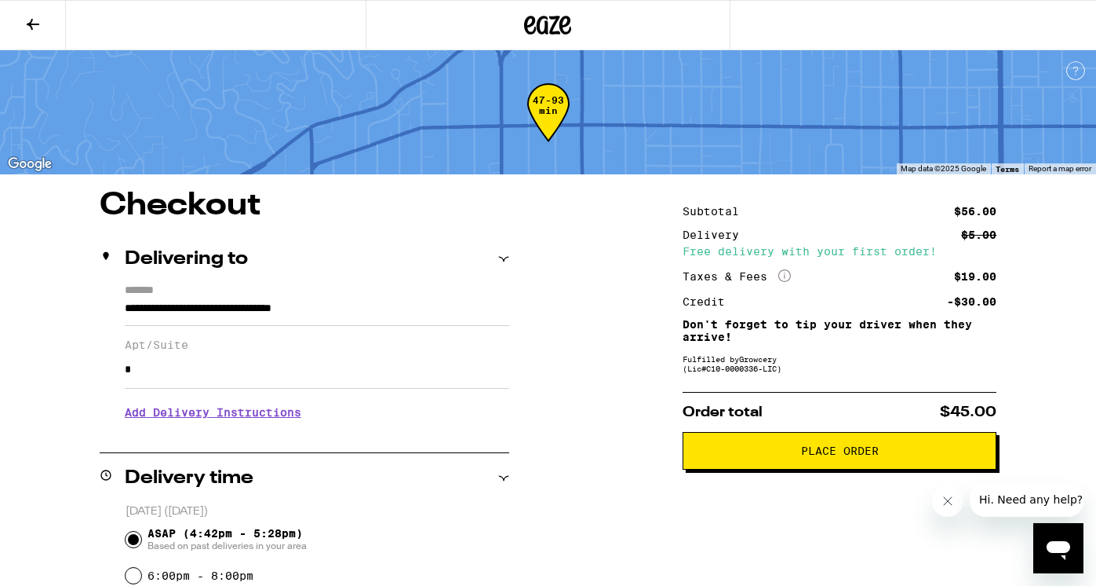
scroll to position [3, 0]
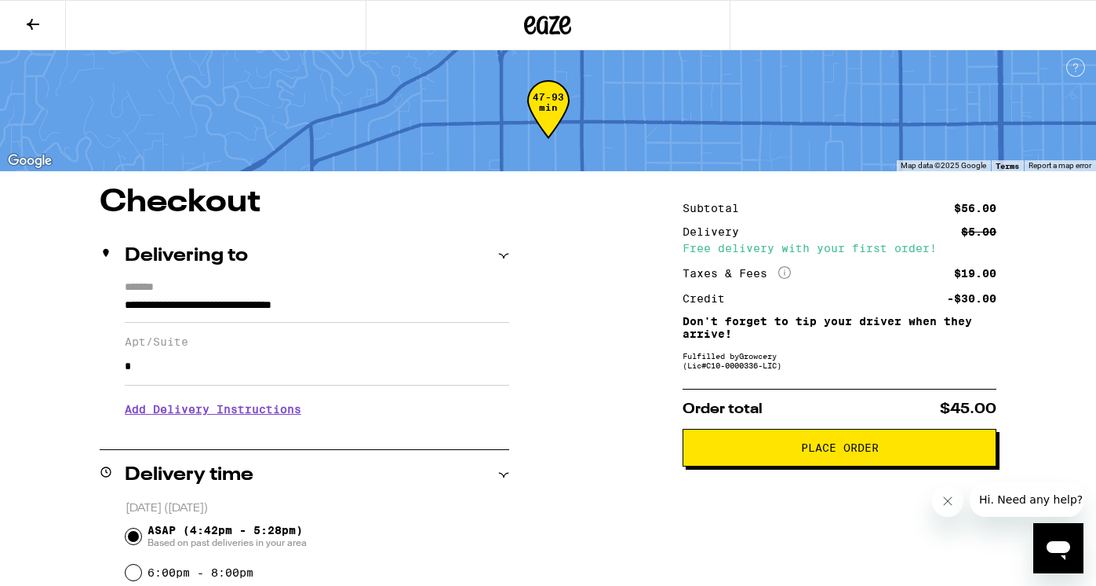
click at [273, 412] on h3 "Add Delivery Instructions" at bounding box center [317, 409] width 385 height 36
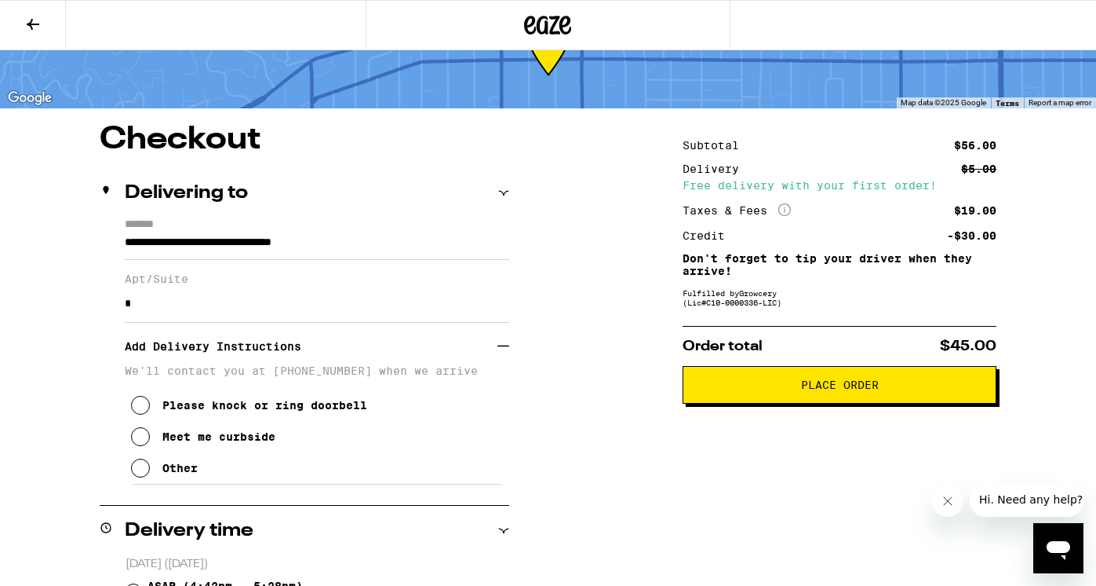
scroll to position [68, 0]
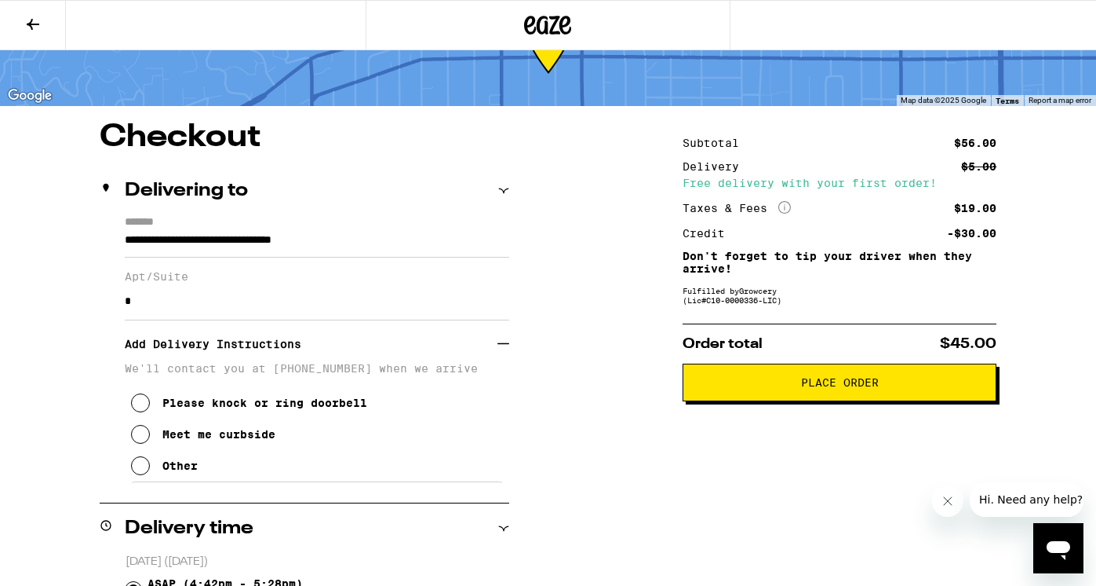
click at [806, 388] on span "Place Order" at bounding box center [840, 382] width 78 height 11
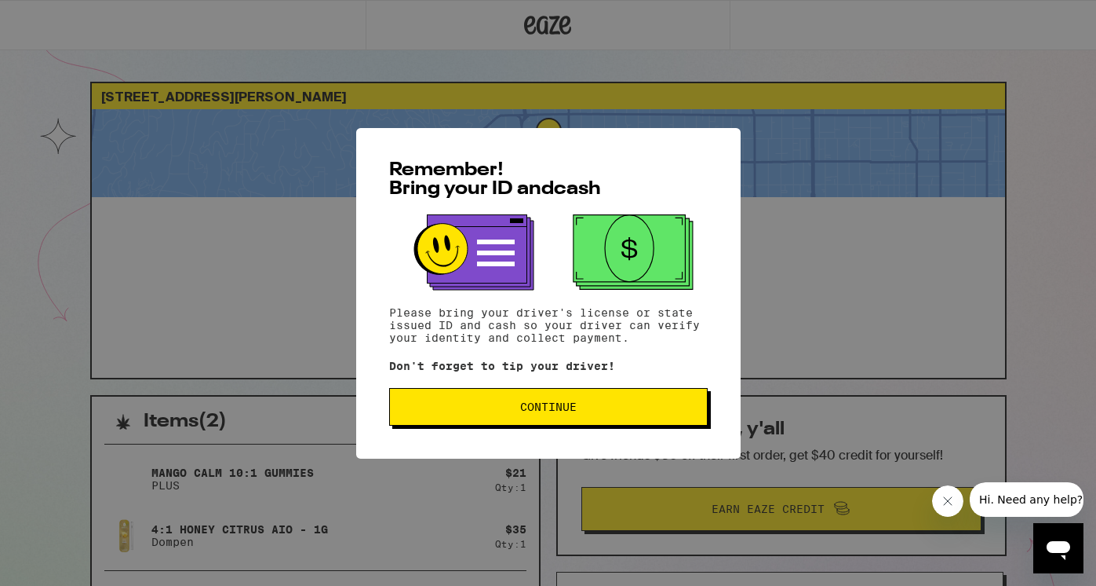
click at [602, 417] on button "Continue" at bounding box center [548, 407] width 319 height 38
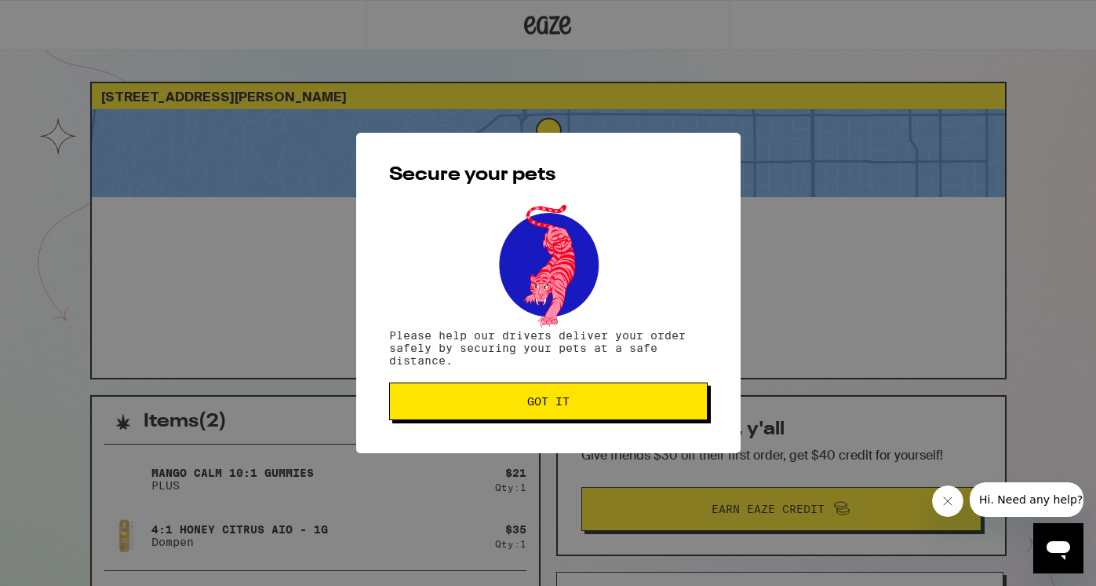
click at [574, 410] on button "Got it" at bounding box center [548, 401] width 319 height 38
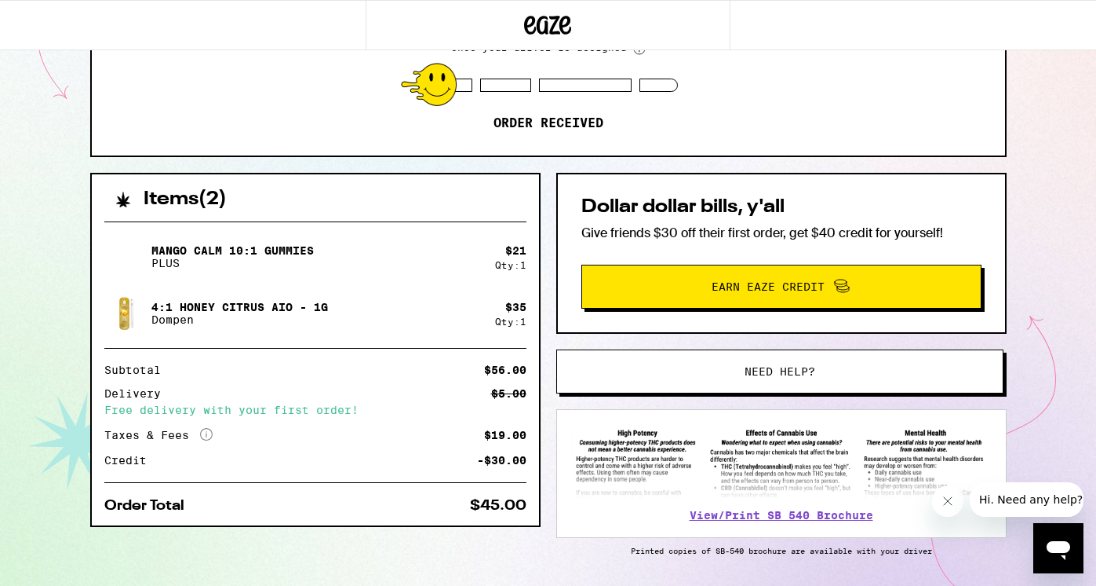
scroll to position [274, 0]
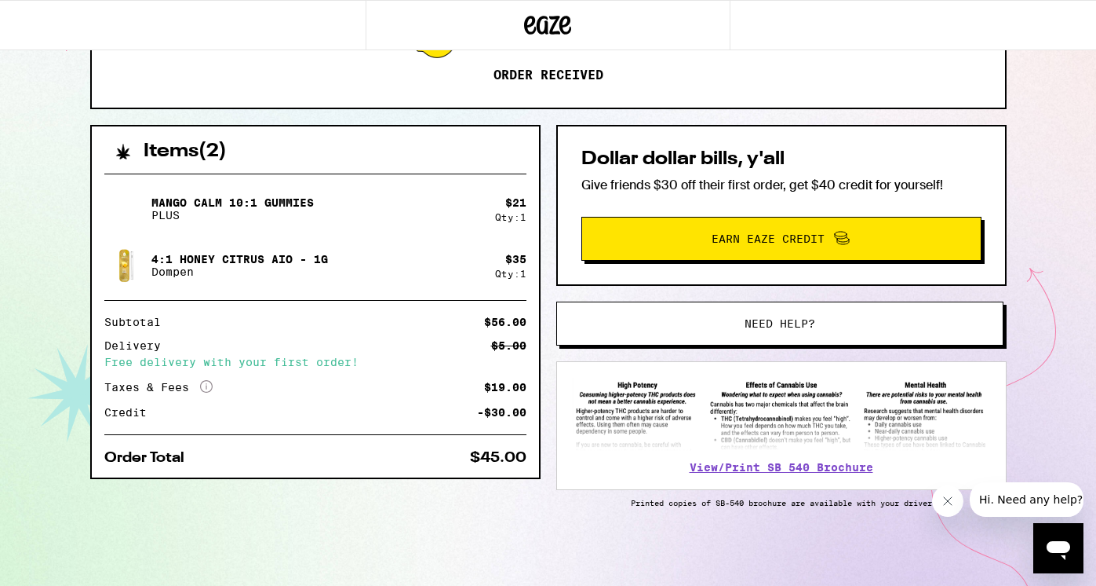
click at [768, 238] on span "Earn Eaze Credit" at bounding box center [768, 238] width 113 height 11
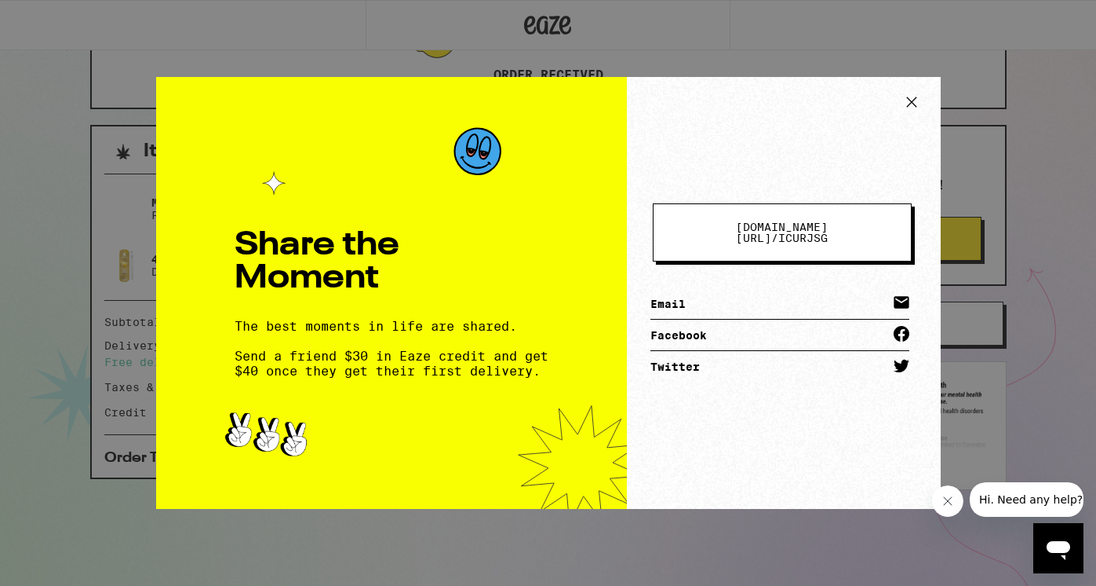
click at [760, 302] on link "Email" at bounding box center [780, 303] width 259 height 31
click at [761, 232] on span "eaze.com/share/l /" at bounding box center [782, 233] width 92 height 24
click at [907, 95] on icon at bounding box center [912, 102] width 24 height 24
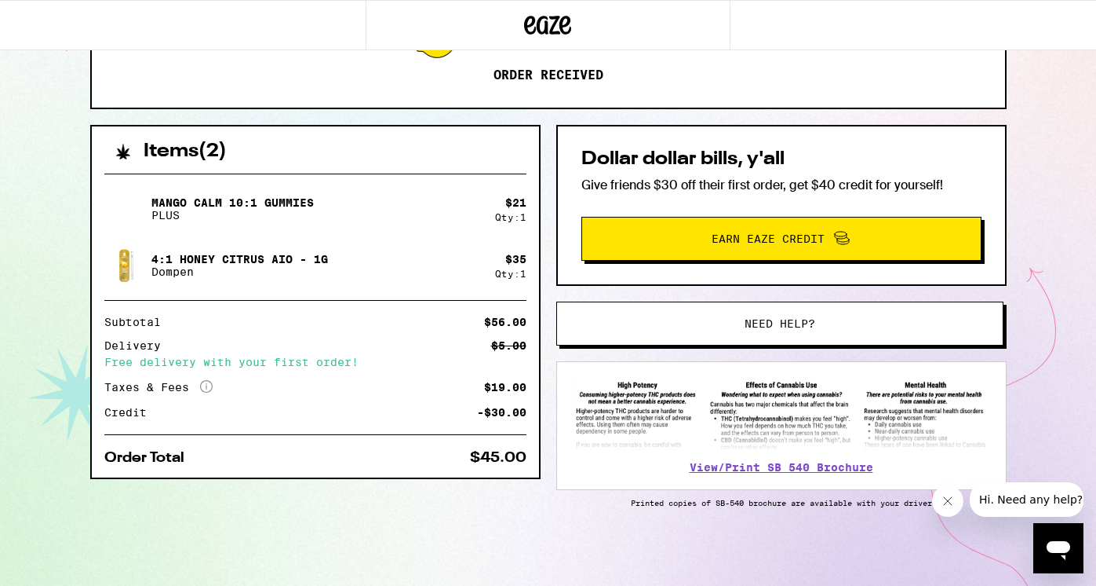
scroll to position [0, 0]
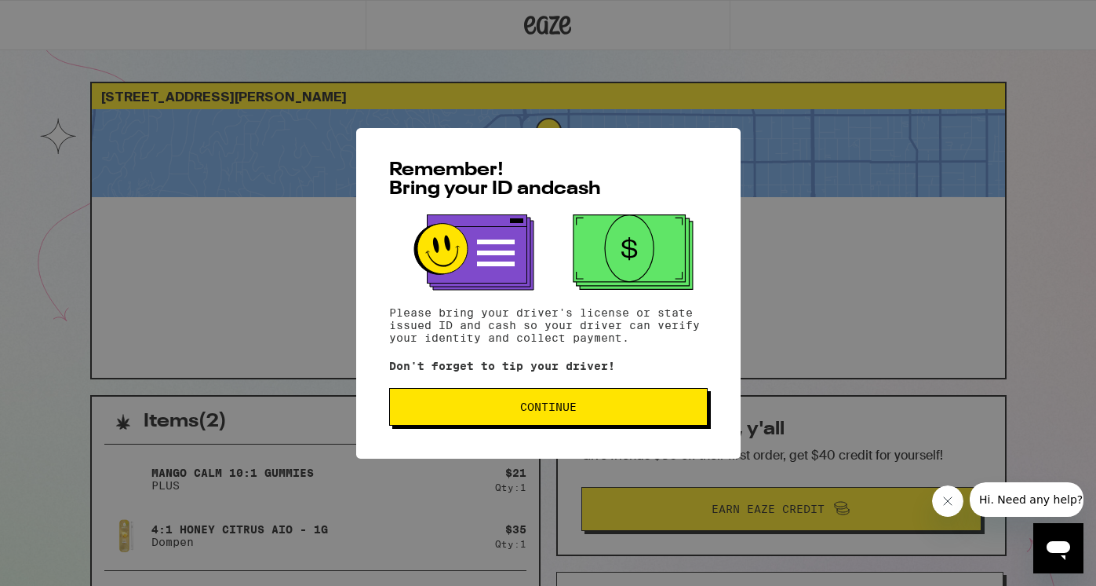
click at [619, 422] on button "Continue" at bounding box center [548, 407] width 319 height 38
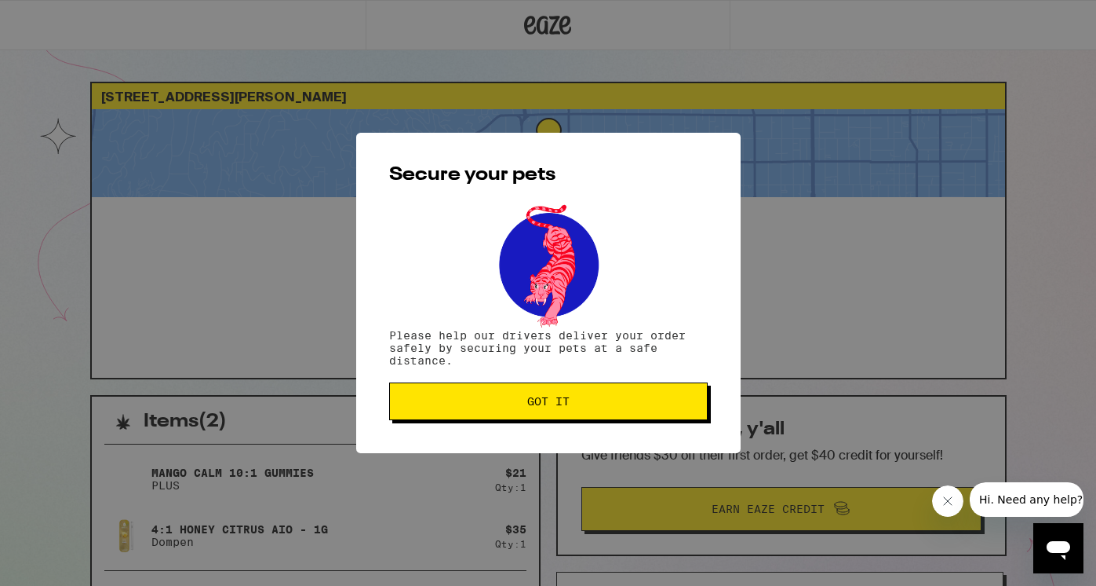
click at [531, 415] on button "Got it" at bounding box center [548, 401] width 319 height 38
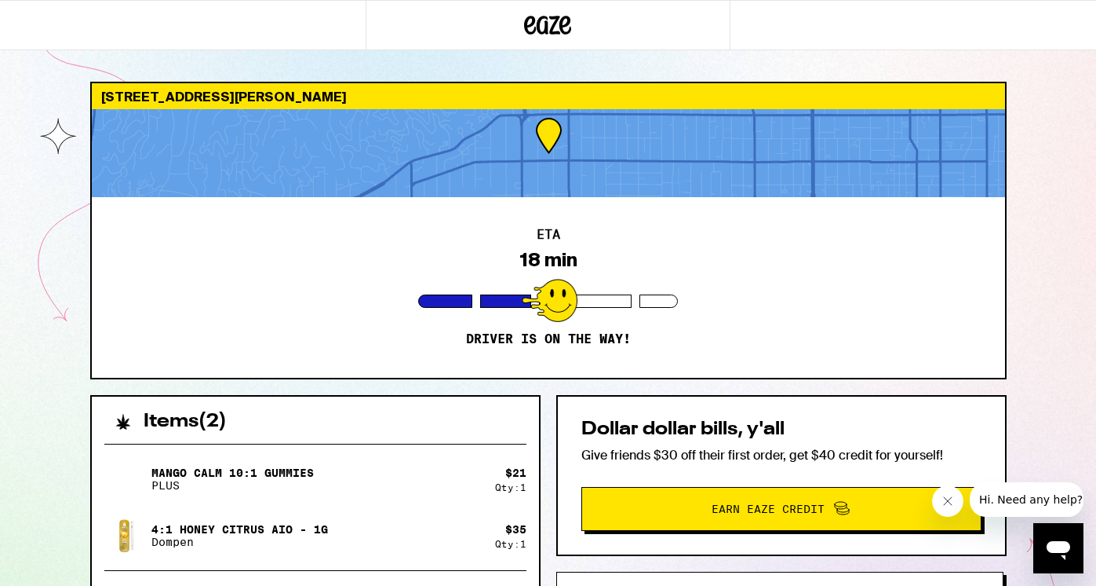
click at [559, 166] on div at bounding box center [549, 153] width 914 height 88
click at [590, 166] on div at bounding box center [549, 153] width 914 height 88
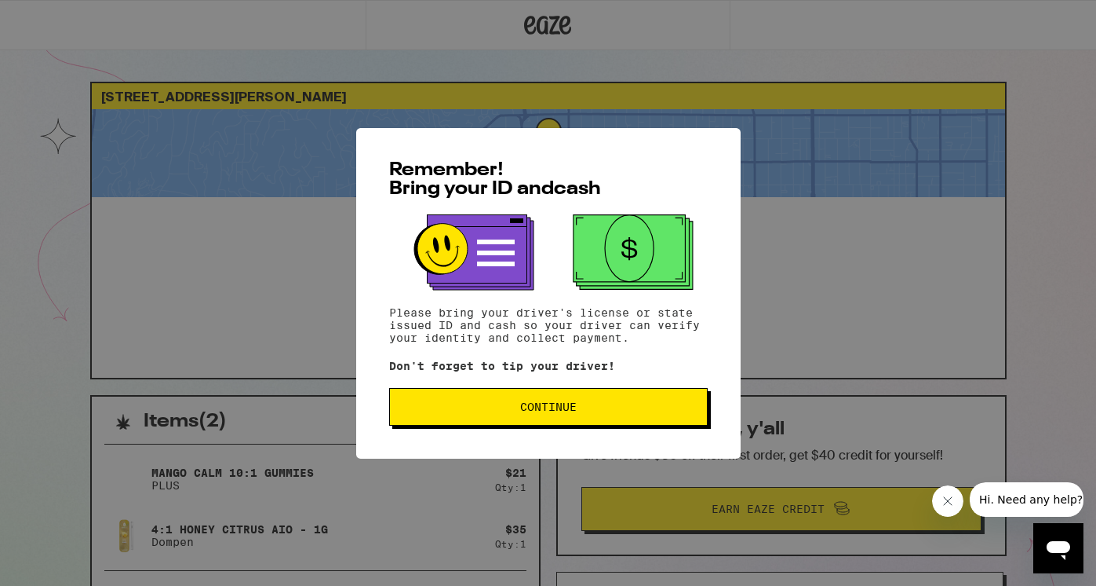
click at [502, 410] on span "Continue" at bounding box center [549, 406] width 292 height 11
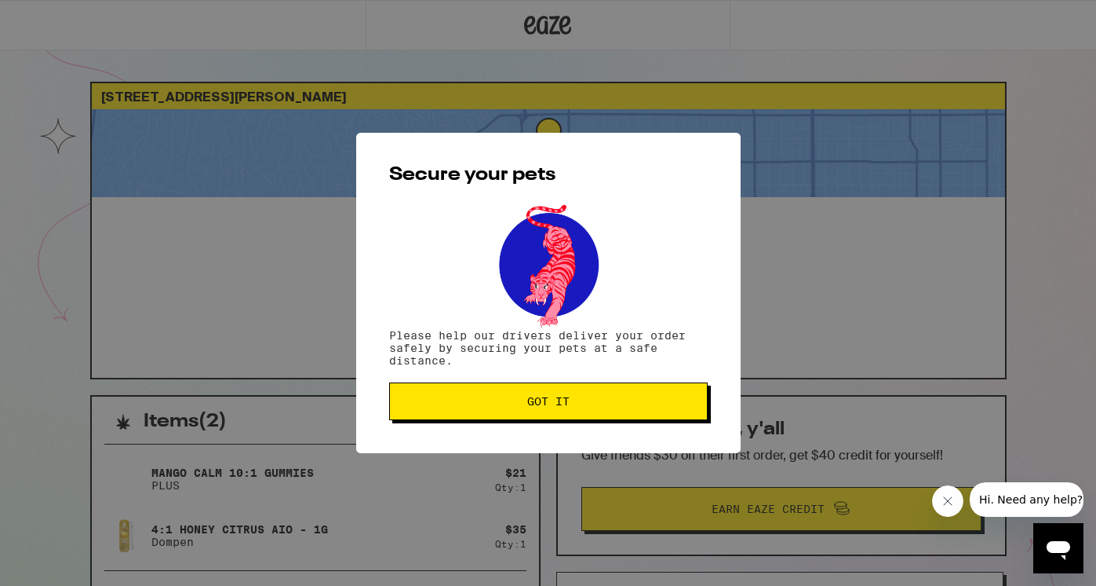
click at [597, 419] on button "Got it" at bounding box center [548, 401] width 319 height 38
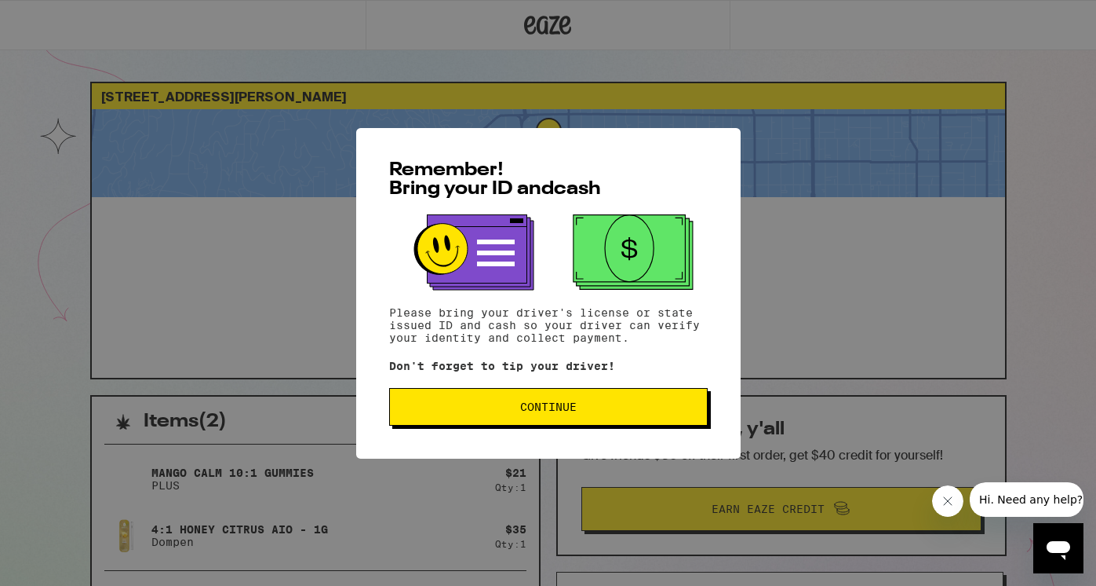
click at [565, 408] on span "Continue" at bounding box center [548, 406] width 57 height 11
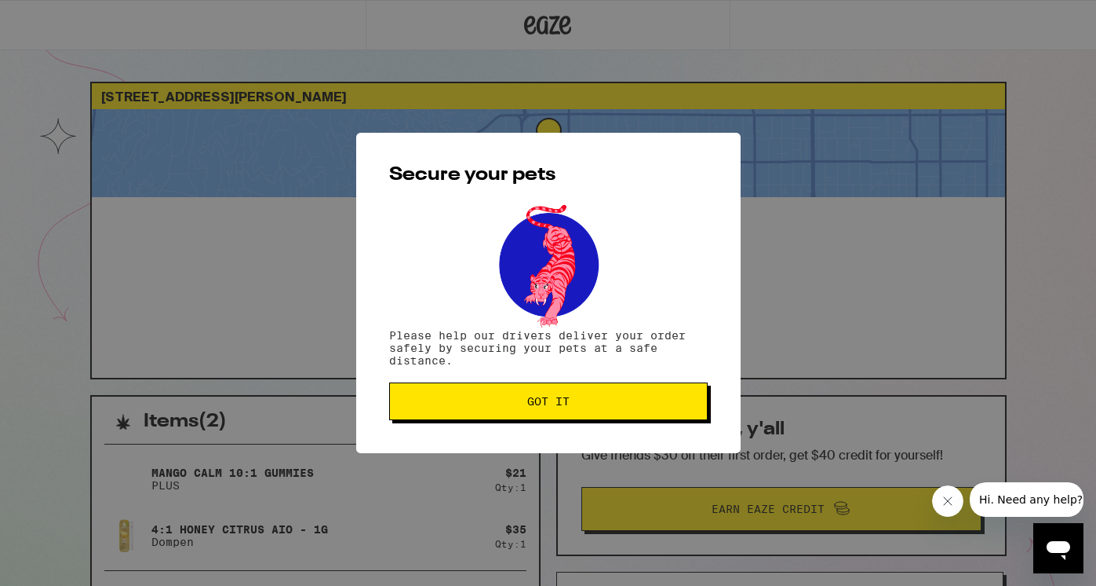
click at [564, 407] on span "Got it" at bounding box center [548, 401] width 42 height 11
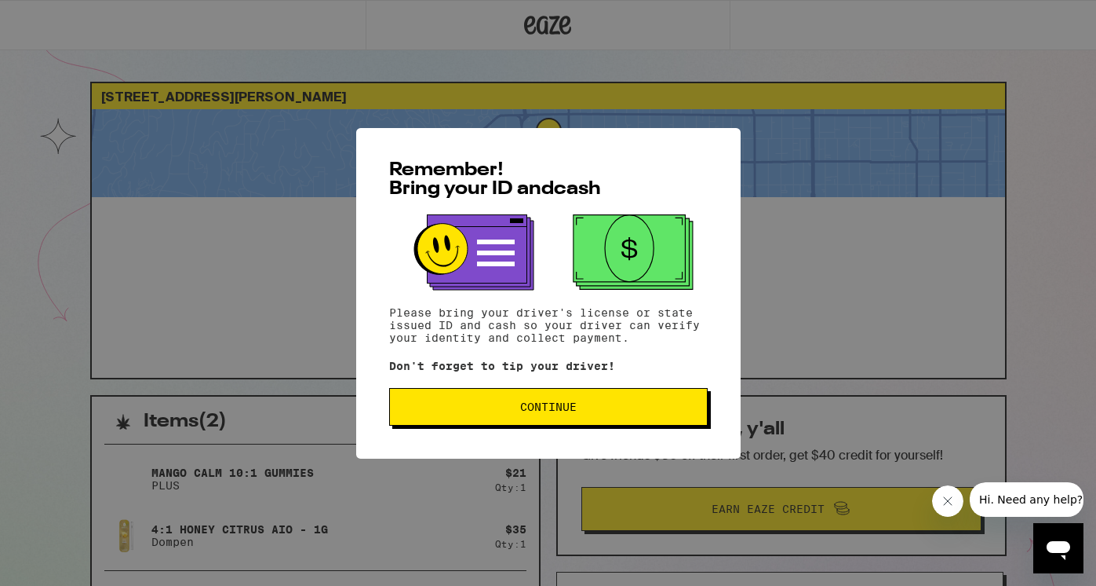
click at [485, 408] on span "Continue" at bounding box center [549, 406] width 292 height 11
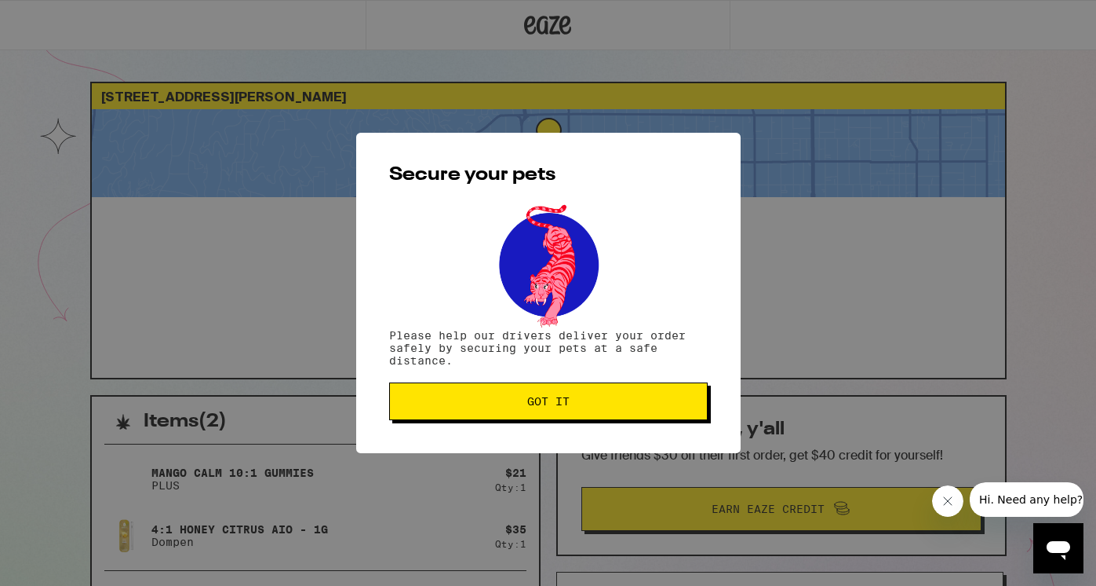
click at [485, 407] on span "Got it" at bounding box center [549, 401] width 292 height 11
